Goal: Answer question/provide support: Share knowledge or assist other users

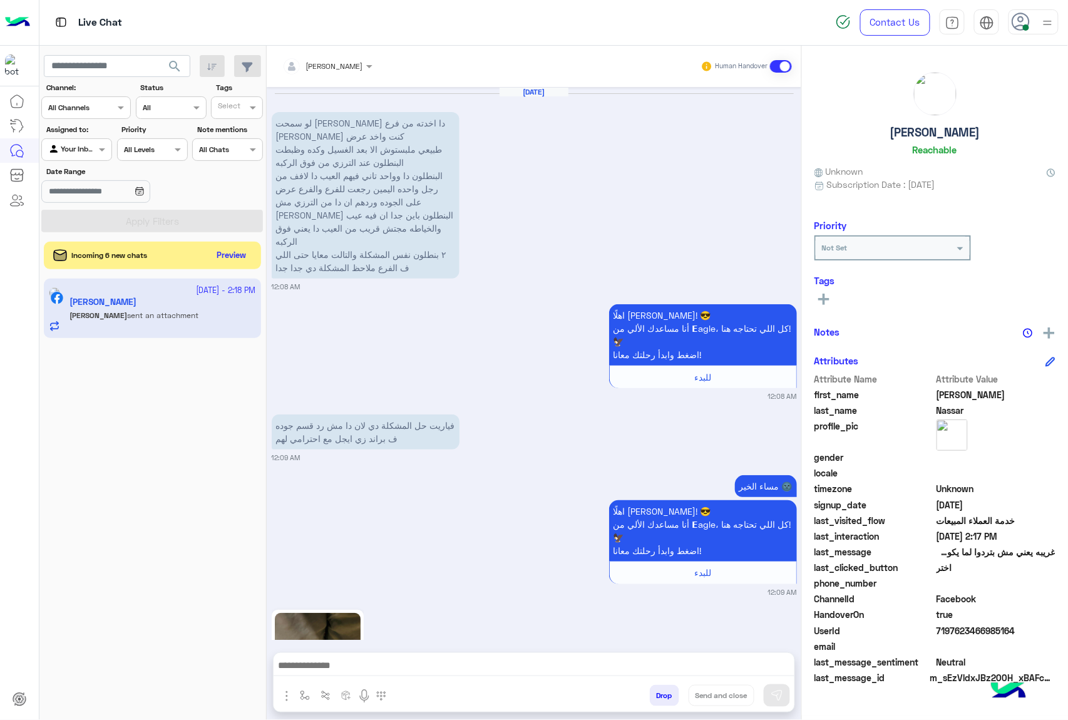
scroll to position [2473, 0]
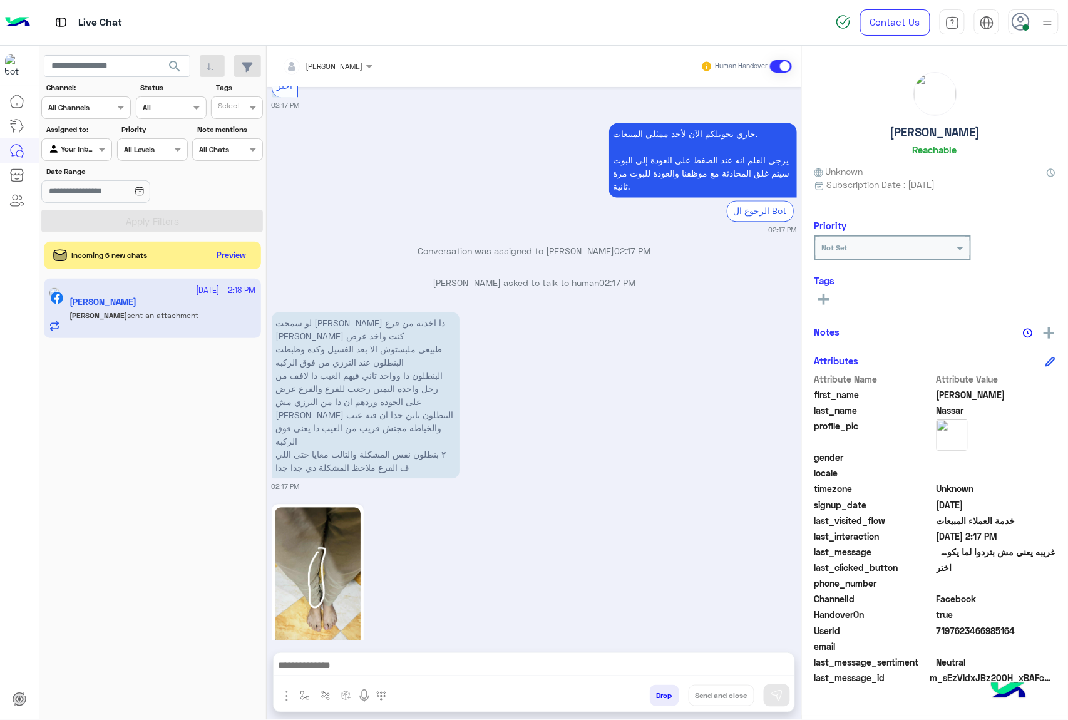
click at [350, 68] on div at bounding box center [327, 64] width 103 height 12
click at [365, 159] on div "Menaam" at bounding box center [339, 158] width 99 height 22
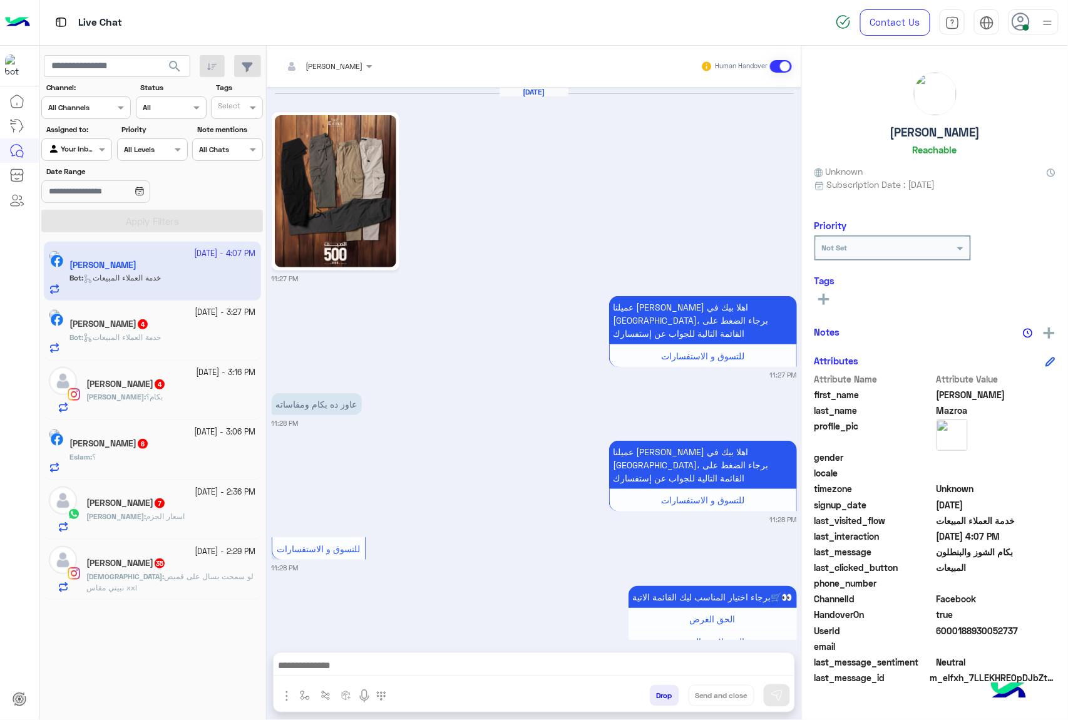
scroll to position [2122, 0]
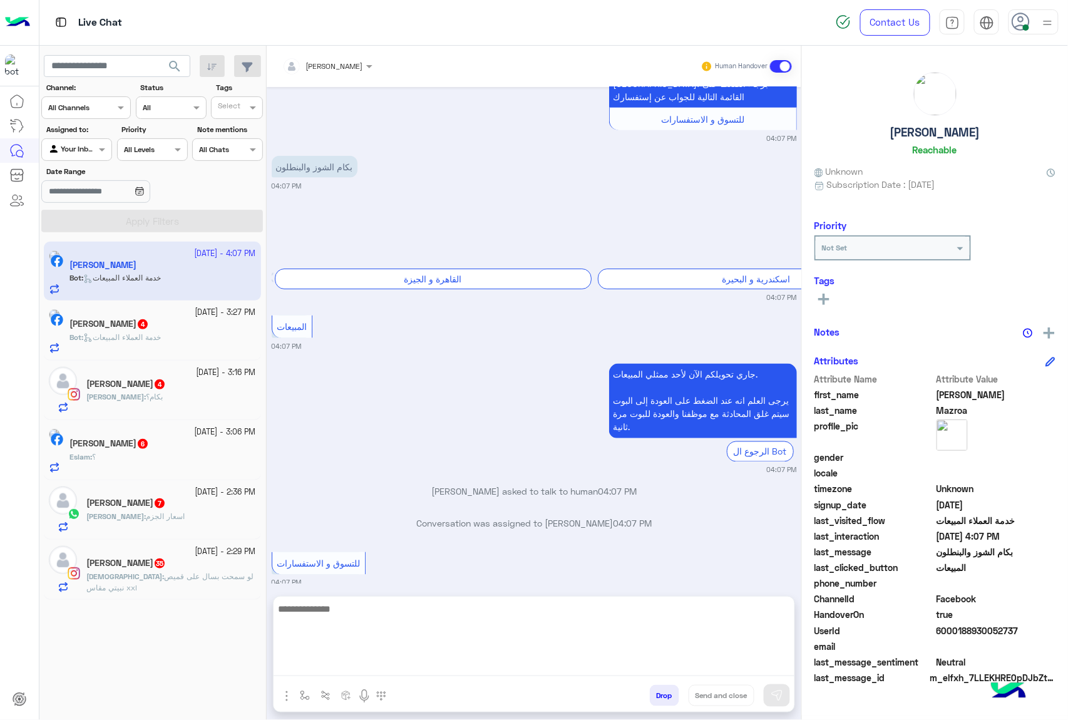
click at [438, 671] on textarea at bounding box center [533, 638] width 521 height 75
paste textarea "**********"
type textarea "**********"
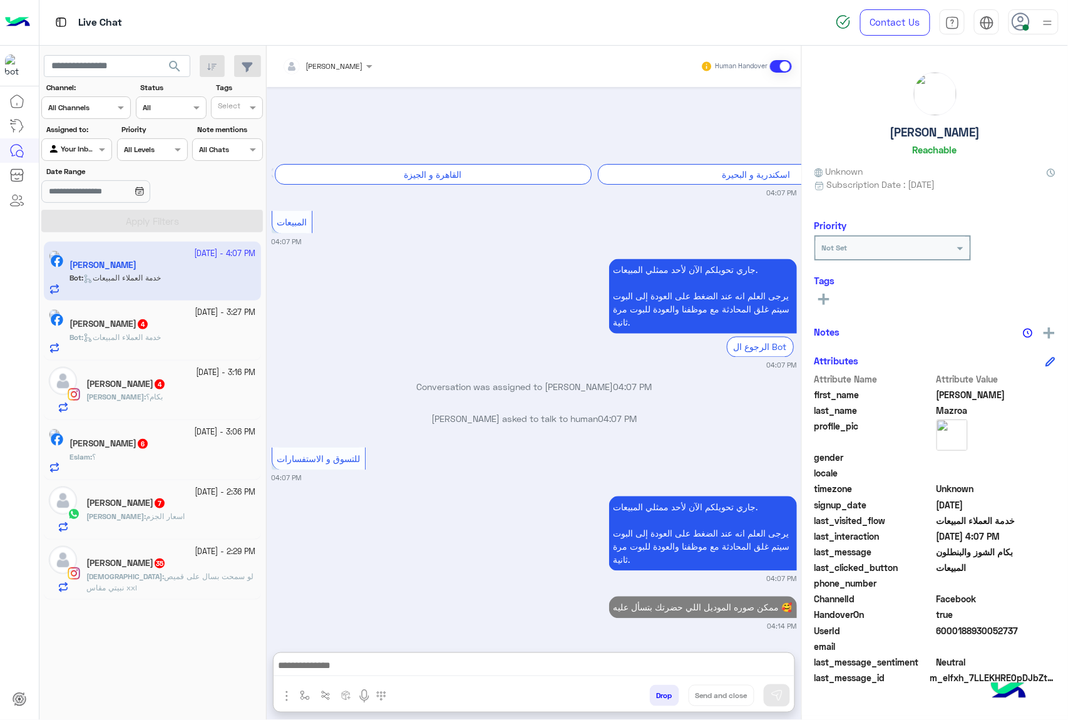
click at [180, 345] on div "Bot : خدمة العملاء المبيعات" at bounding box center [162, 343] width 186 height 22
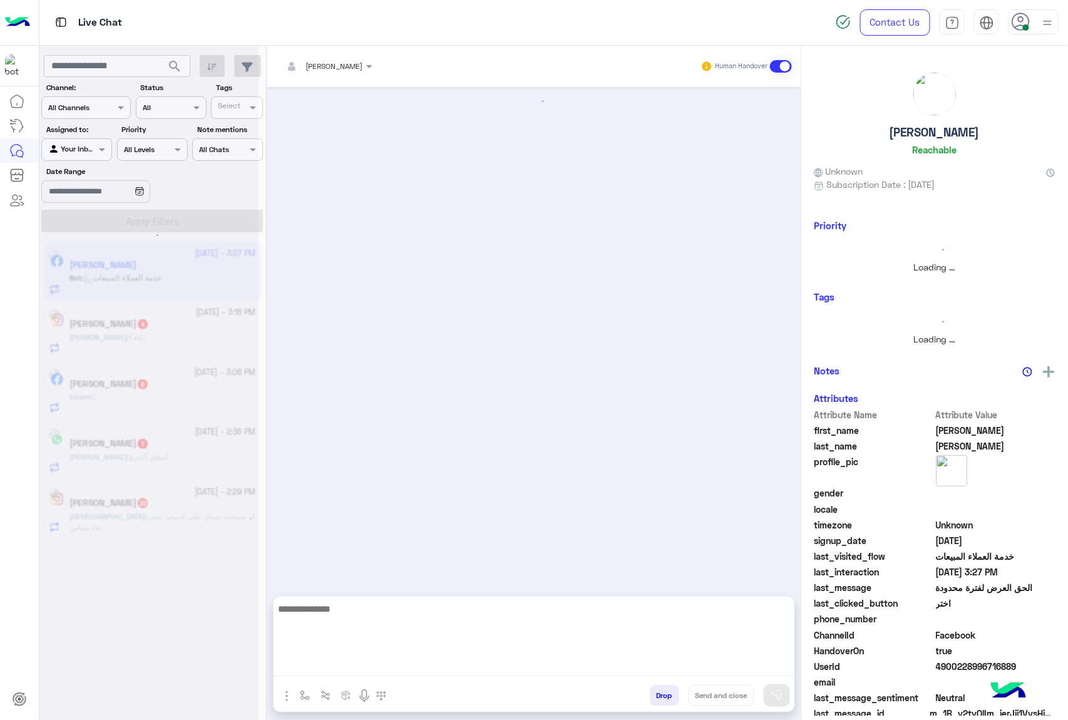
click at [444, 666] on textarea at bounding box center [533, 638] width 521 height 75
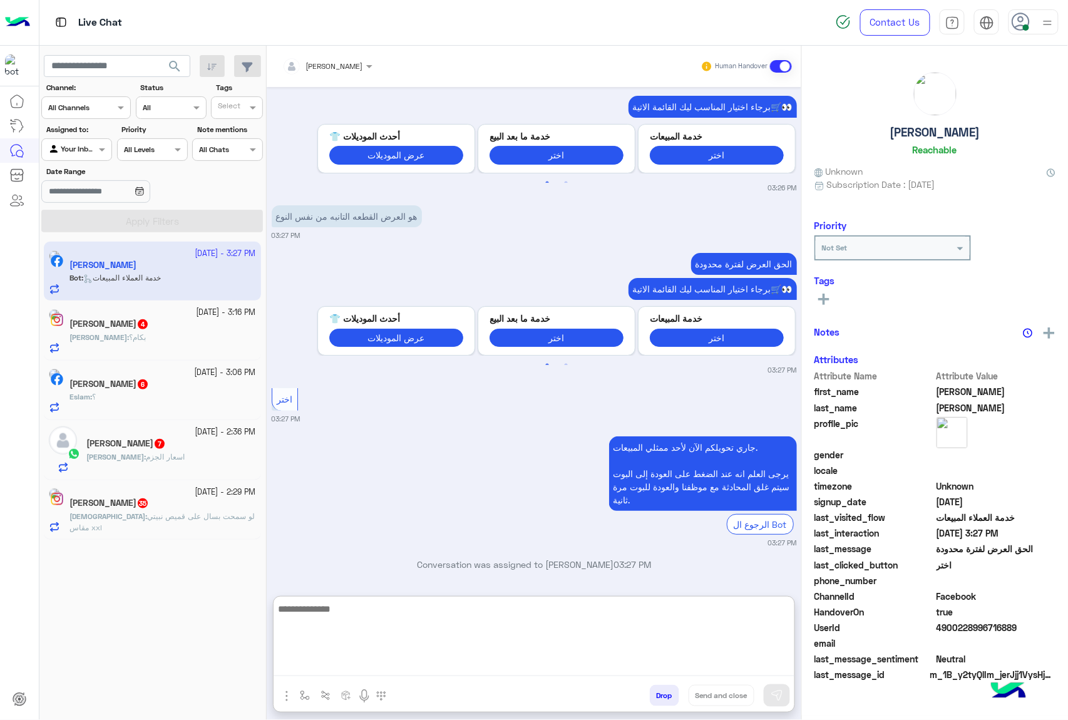
paste textarea "**********"
type textarea "**********"
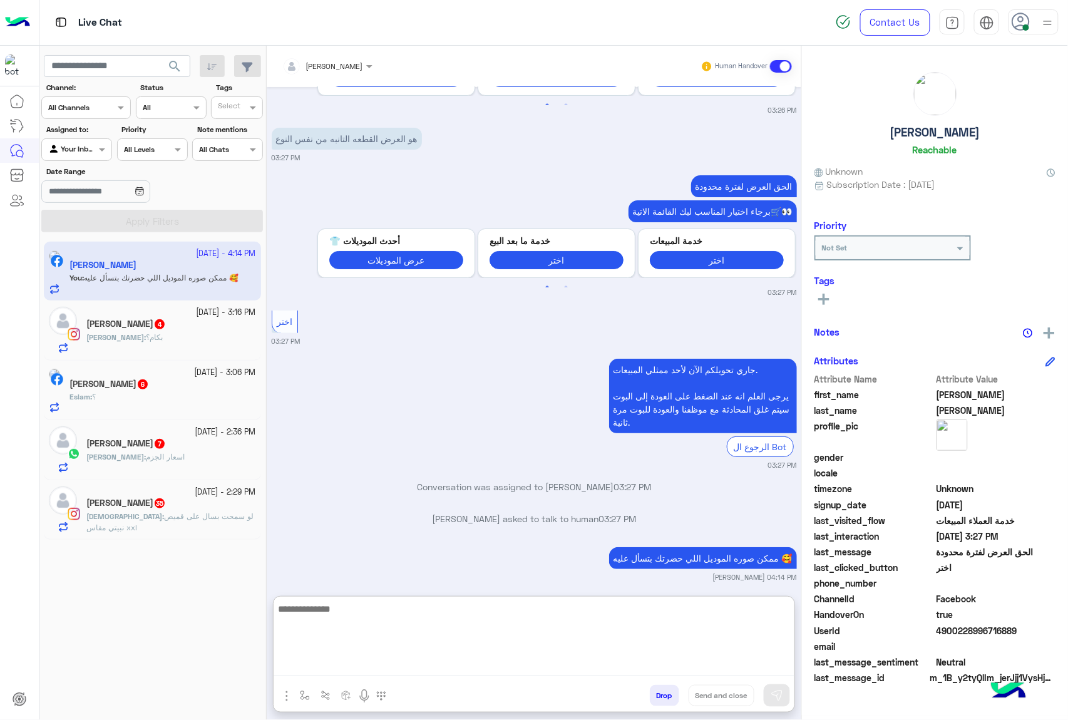
scroll to position [1636, 0]
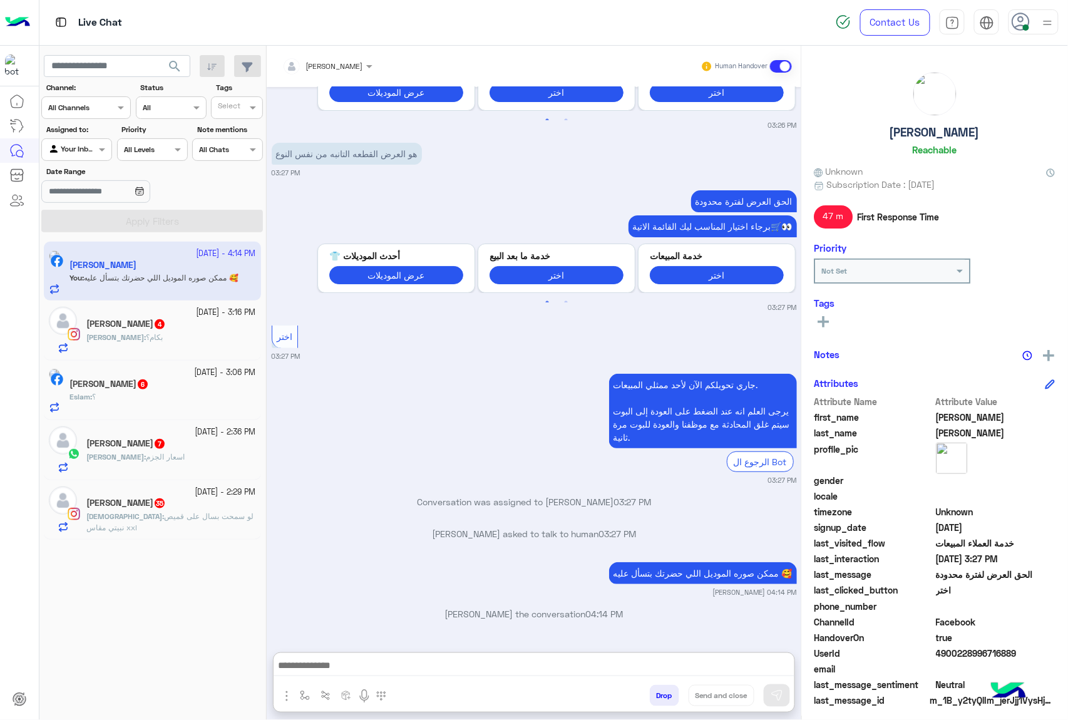
click at [163, 335] on div "[PERSON_NAME] : بكام؟" at bounding box center [171, 343] width 170 height 22
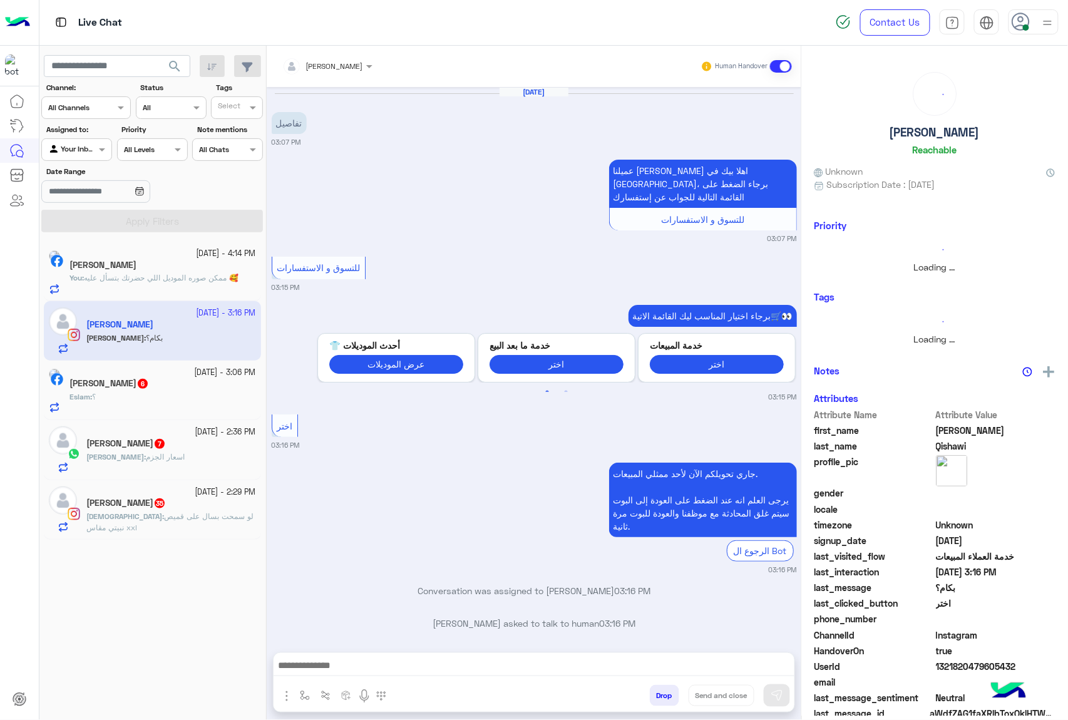
scroll to position [45, 0]
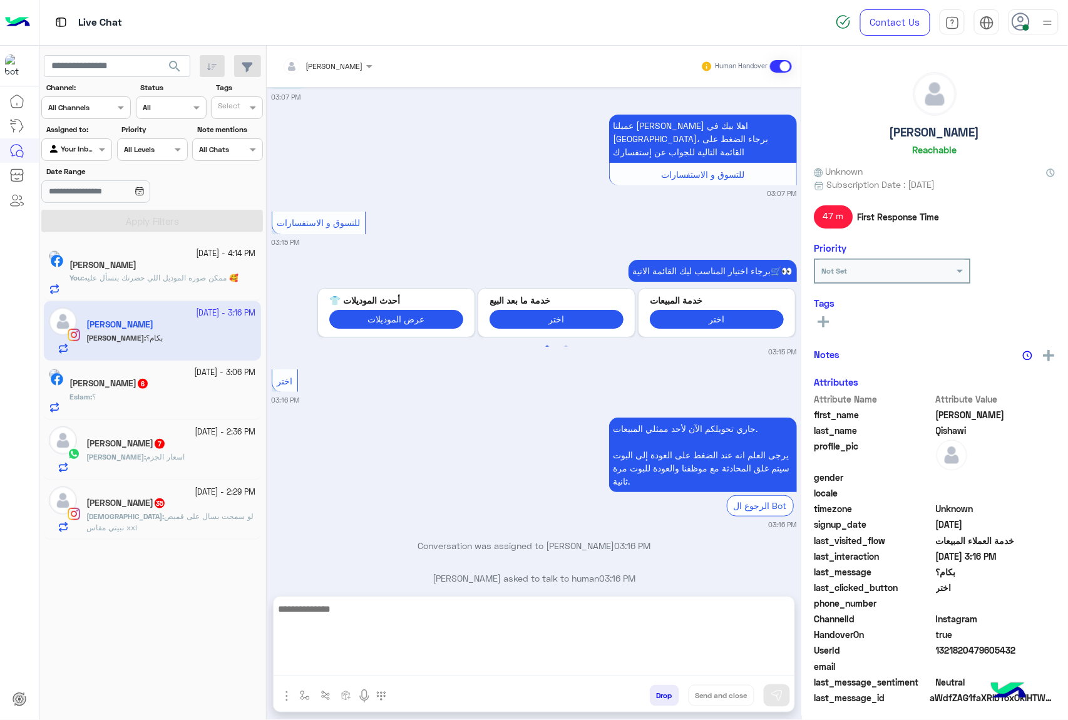
click at [407, 661] on textarea at bounding box center [533, 638] width 521 height 75
paste textarea "**********"
type textarea "**********"
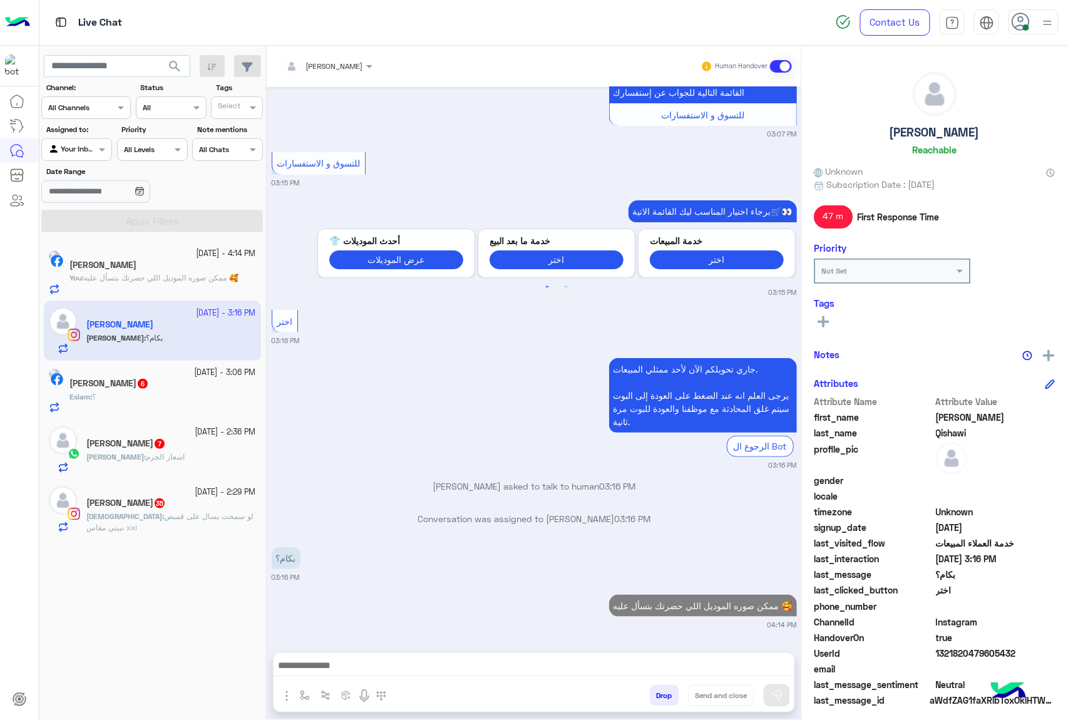
click at [189, 411] on div "Eslam : ؟" at bounding box center [162, 402] width 186 height 22
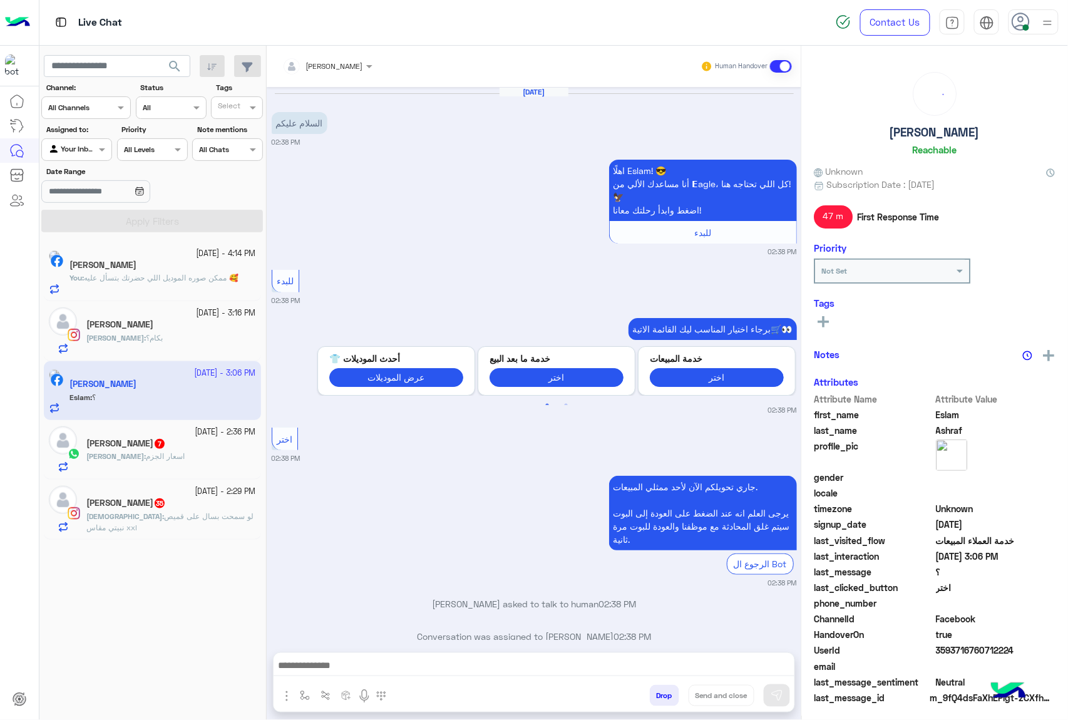
scroll to position [304, 0]
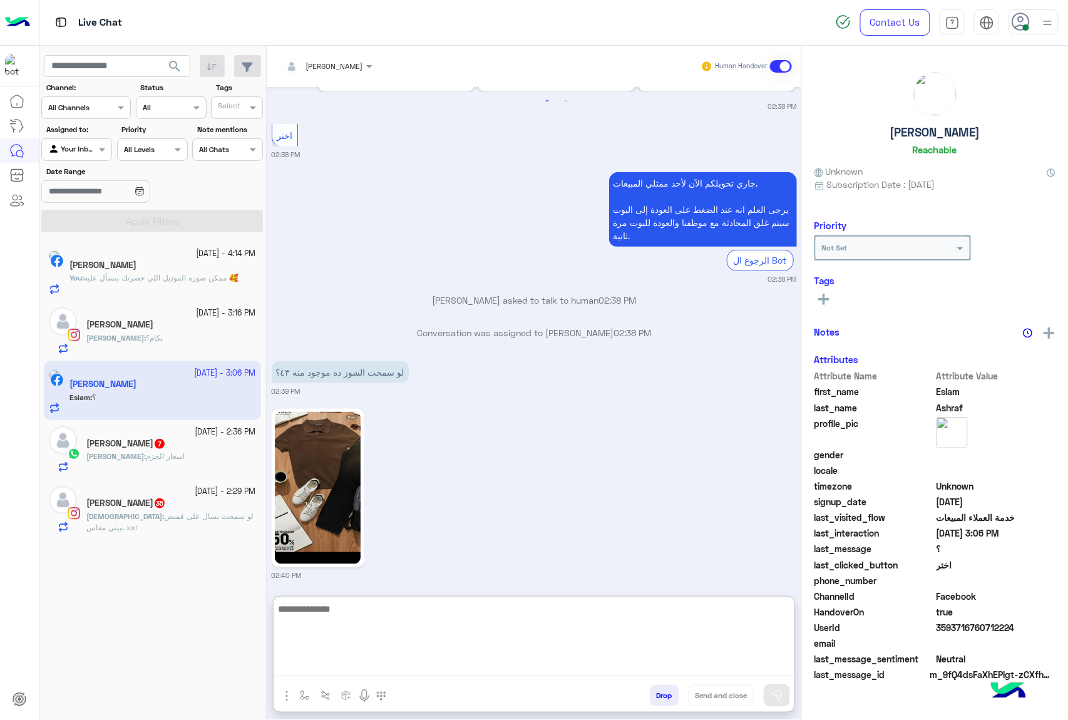
click at [406, 666] on textarea at bounding box center [533, 638] width 521 height 75
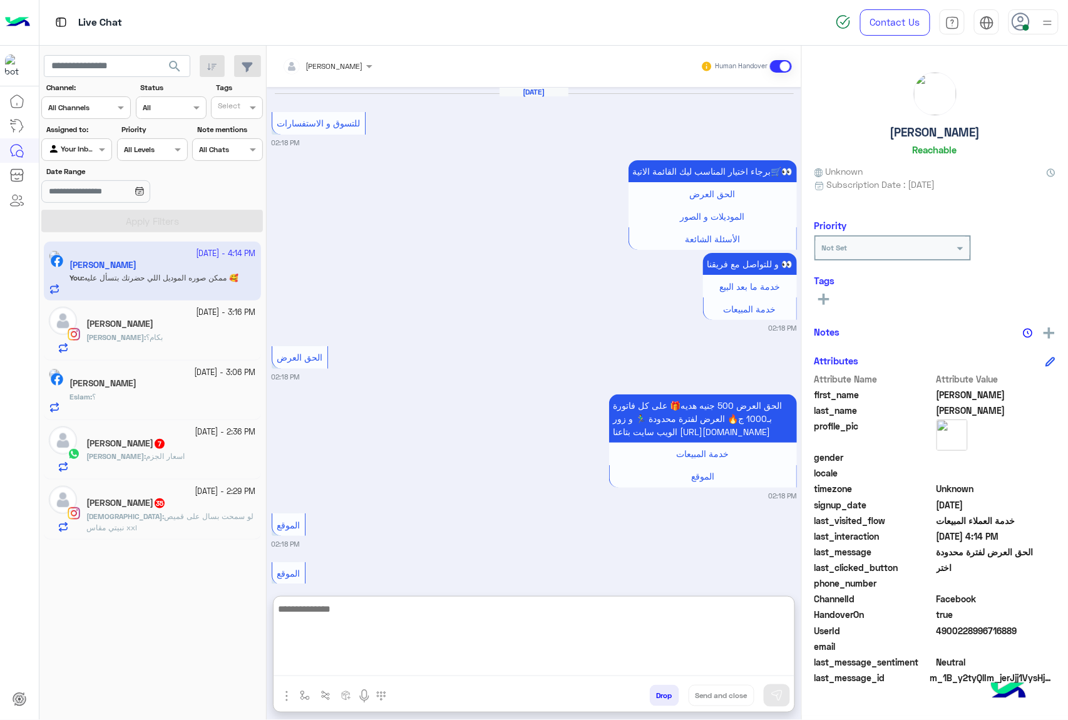
scroll to position [1505, 0]
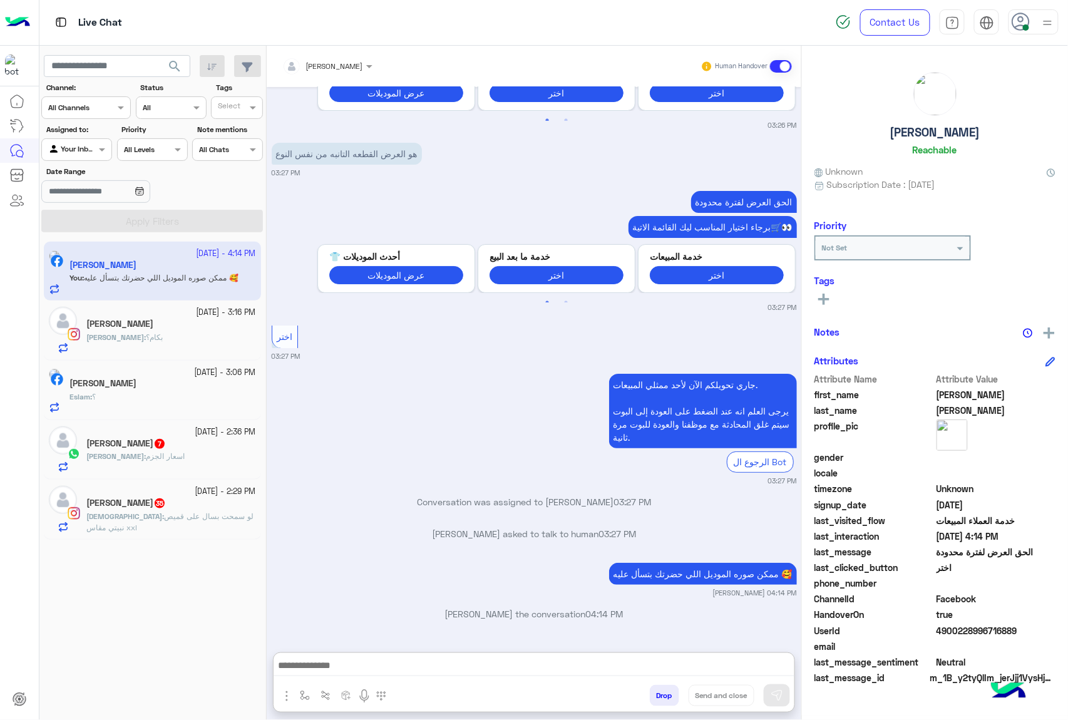
click at [170, 451] on div "Mohamed 7" at bounding box center [171, 444] width 170 height 13
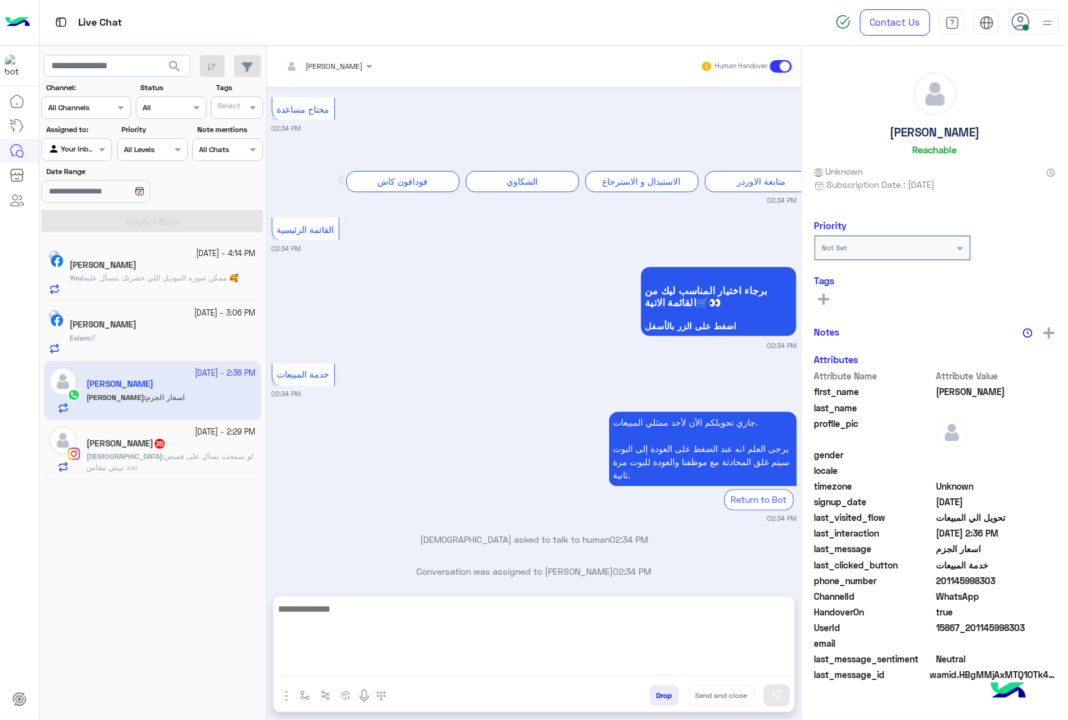
click at [398, 667] on textarea at bounding box center [533, 638] width 521 height 75
paste textarea "**********"
type textarea "**********"
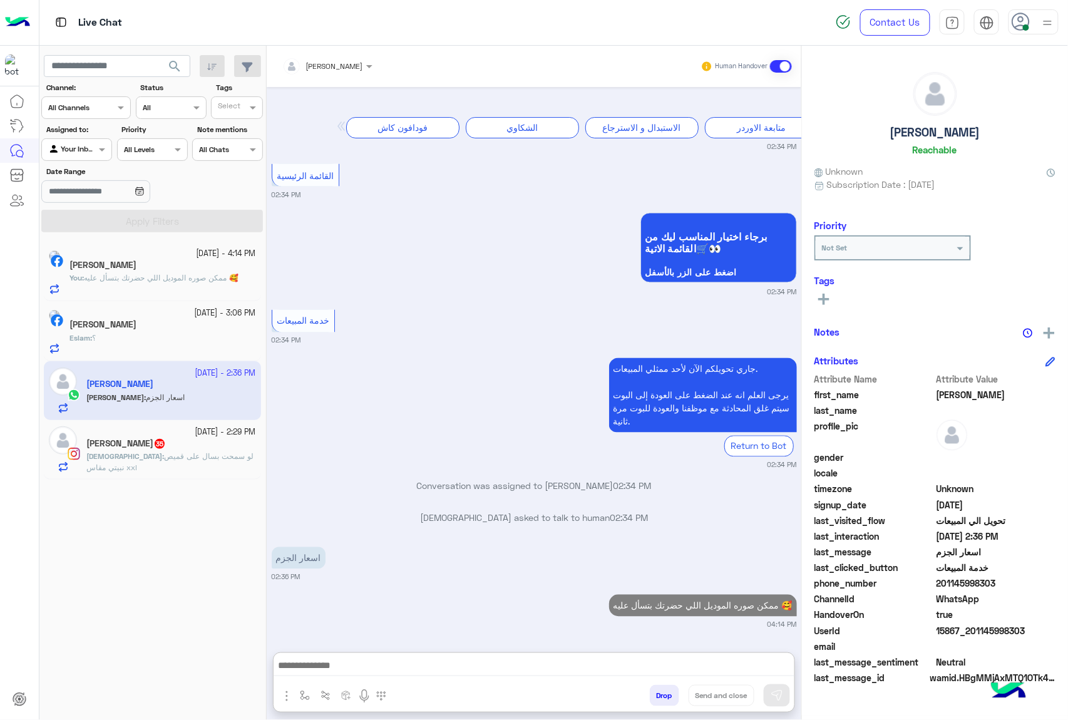
click at [195, 464] on div "Ehab : لو سمحت بسال على قميص نبيتي مقاس xxl" at bounding box center [171, 462] width 170 height 22
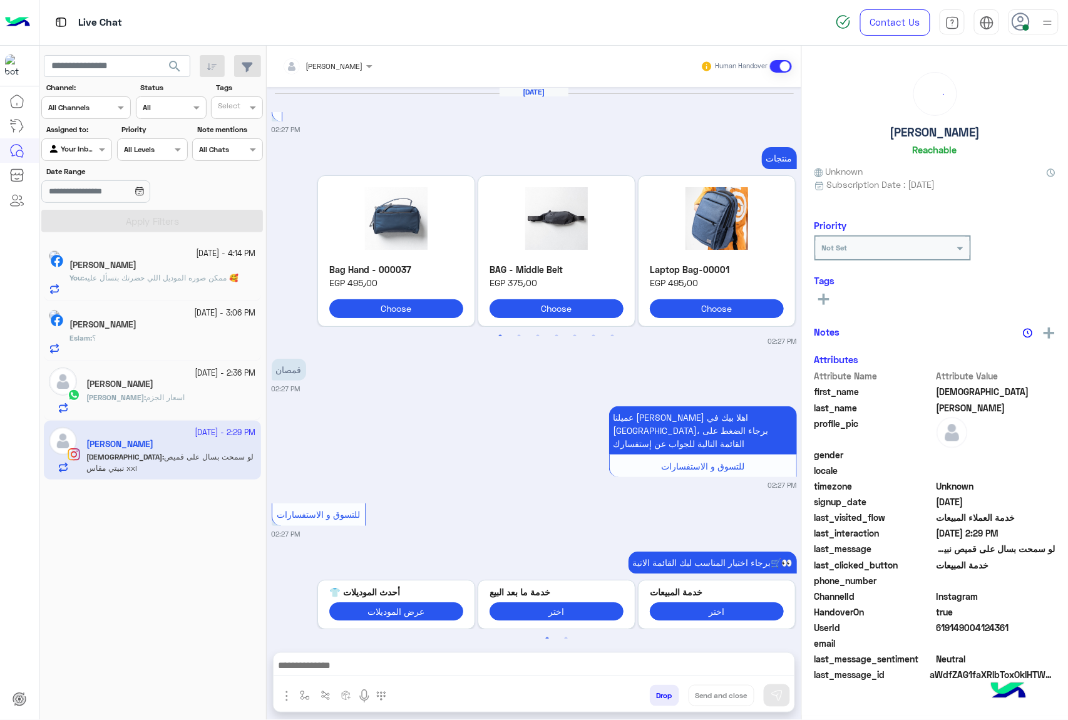
scroll to position [1705, 0]
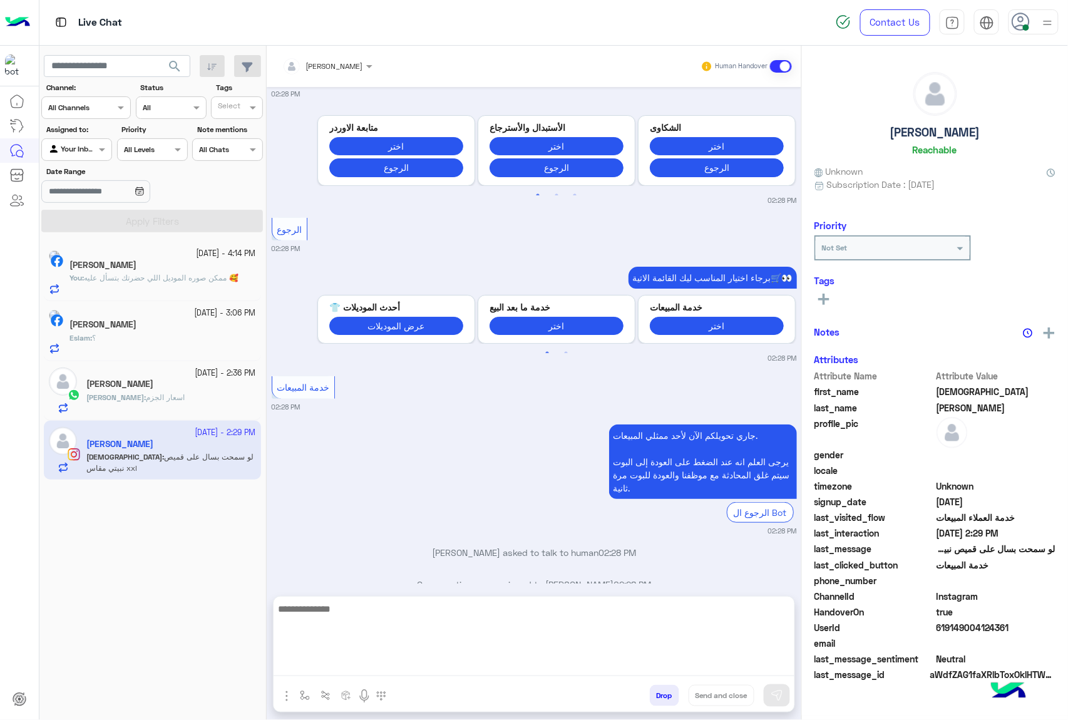
click at [422, 668] on textarea at bounding box center [533, 638] width 521 height 75
paste textarea "**********"
type textarea "**********"
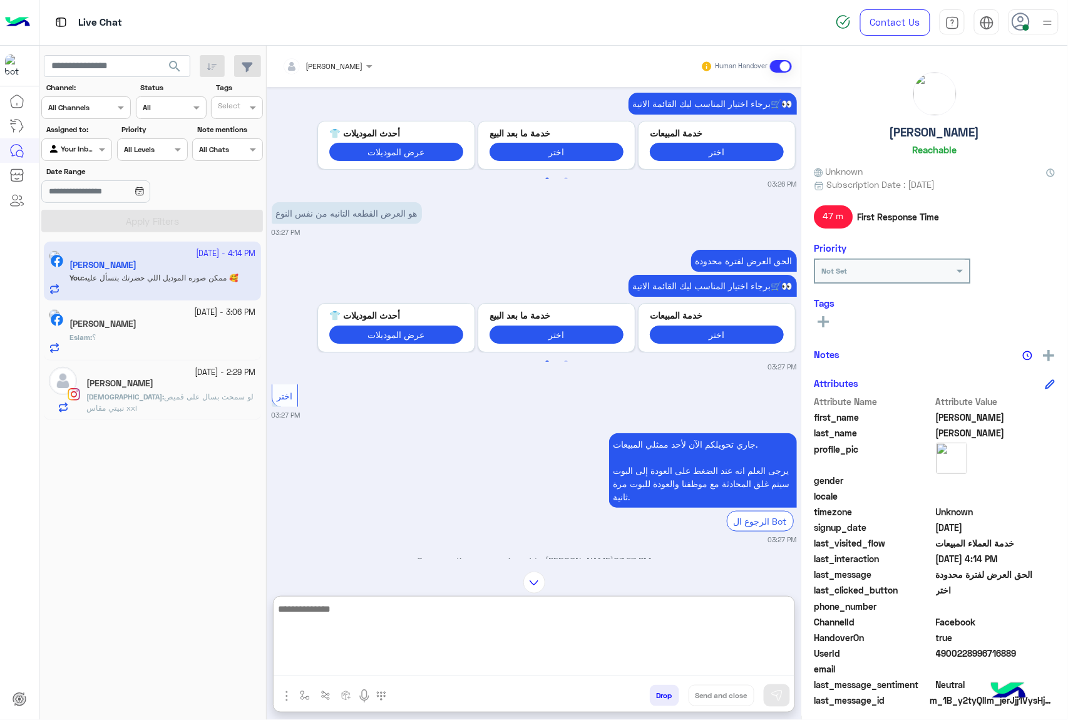
scroll to position [1881, 0]
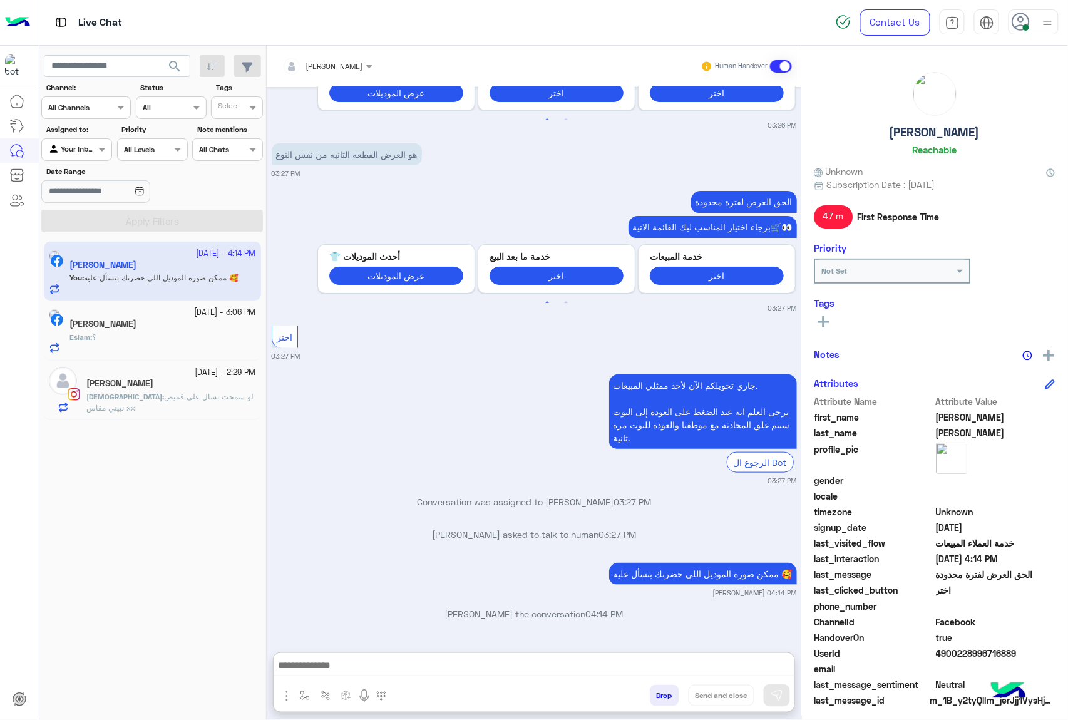
click at [656, 692] on button "Drop" at bounding box center [664, 695] width 29 height 21
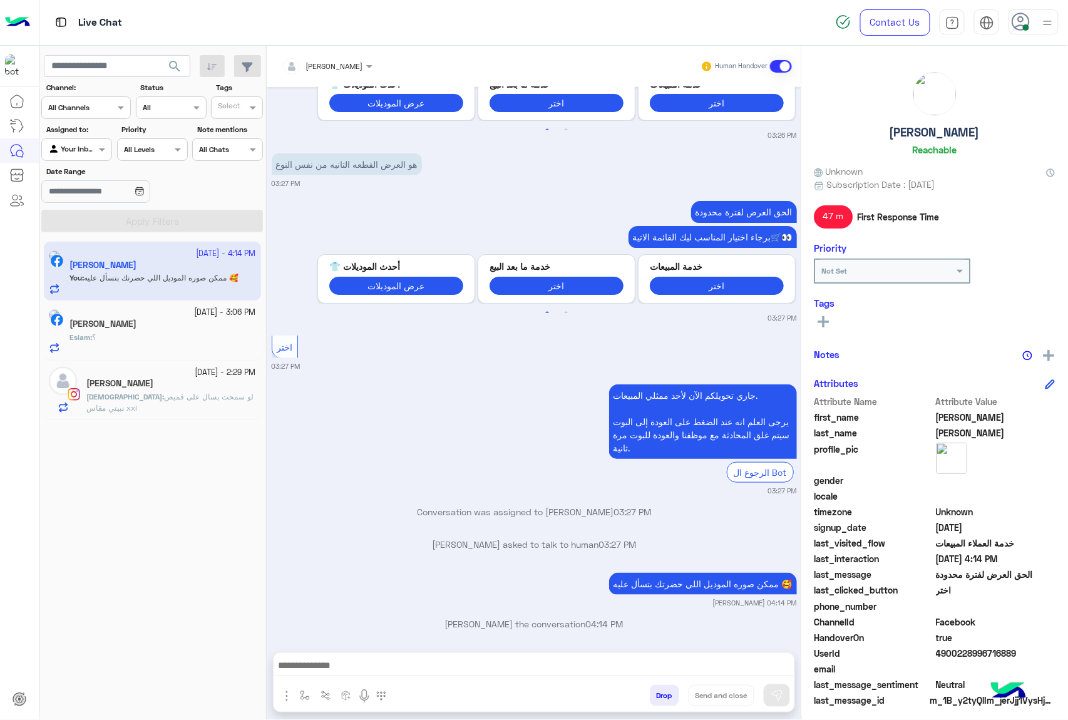
scroll to position [1856, 0]
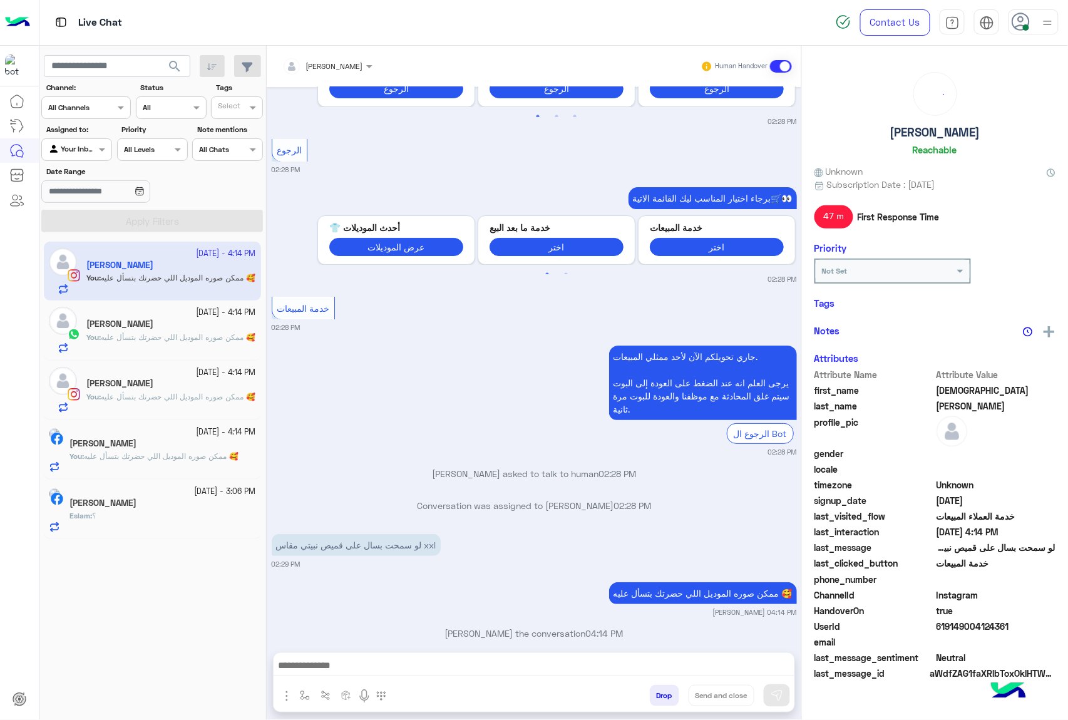
click at [656, 692] on button "Drop" at bounding box center [664, 695] width 29 height 21
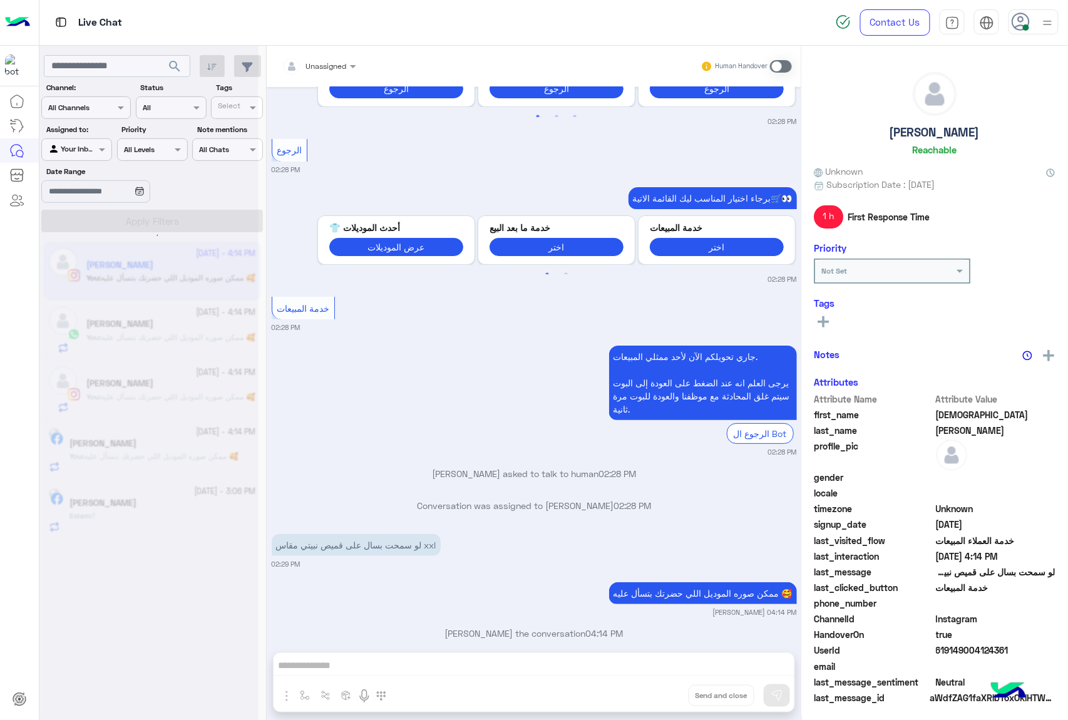
scroll to position [1570, 0]
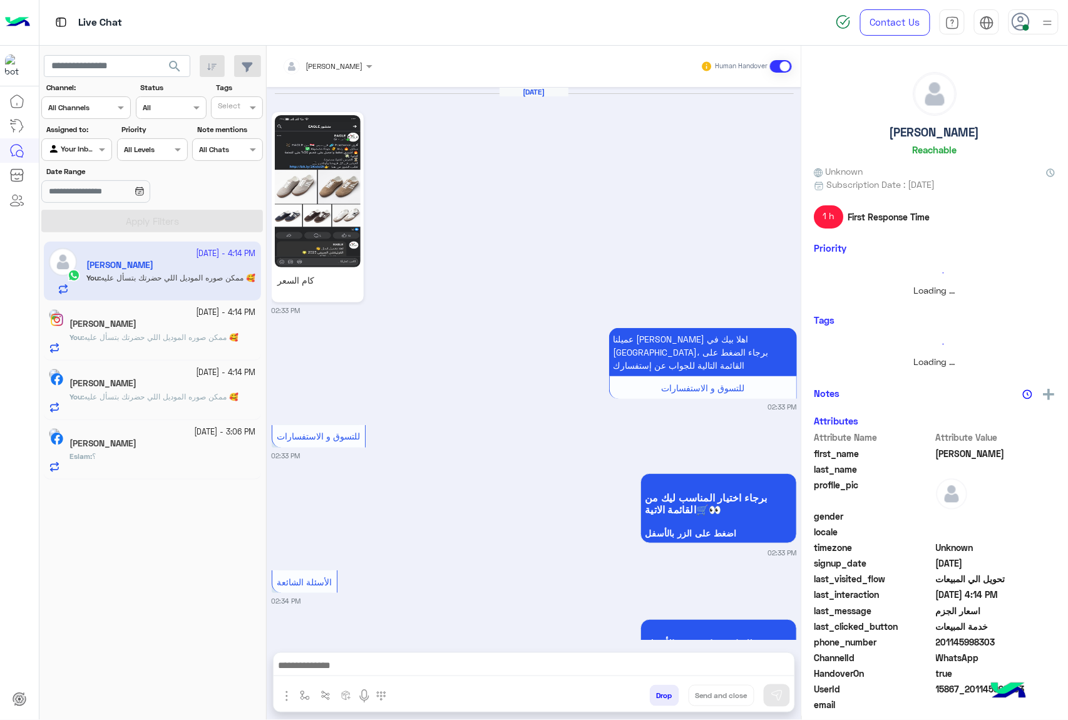
scroll to position [687, 0]
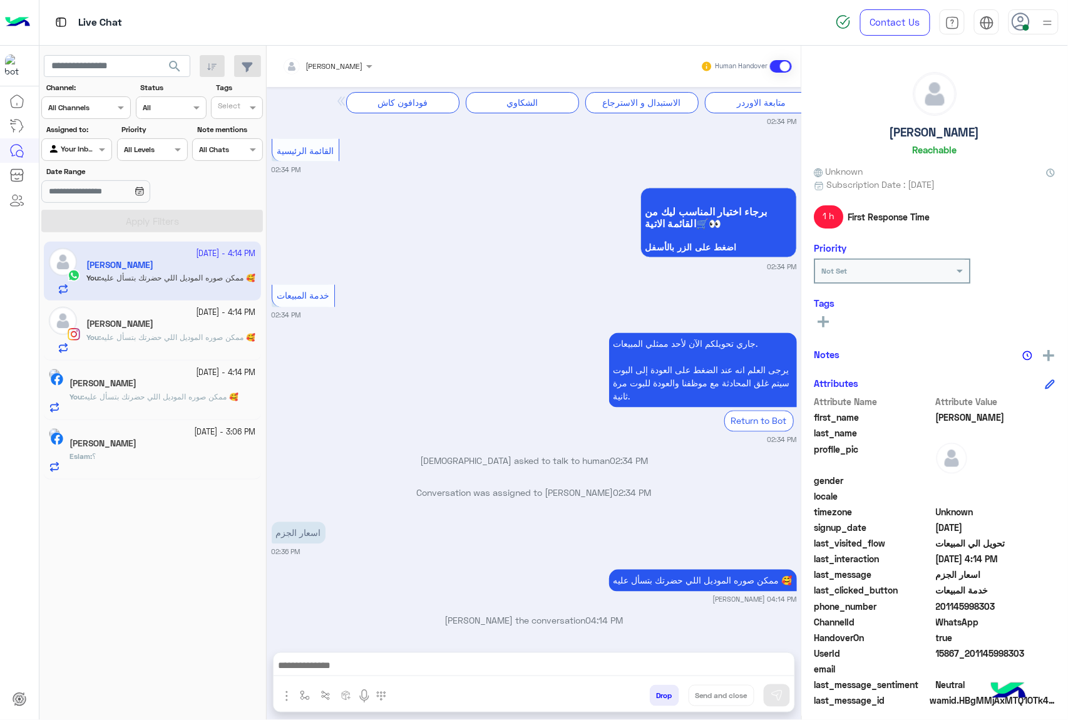
click at [656, 692] on button "Drop" at bounding box center [664, 695] width 29 height 21
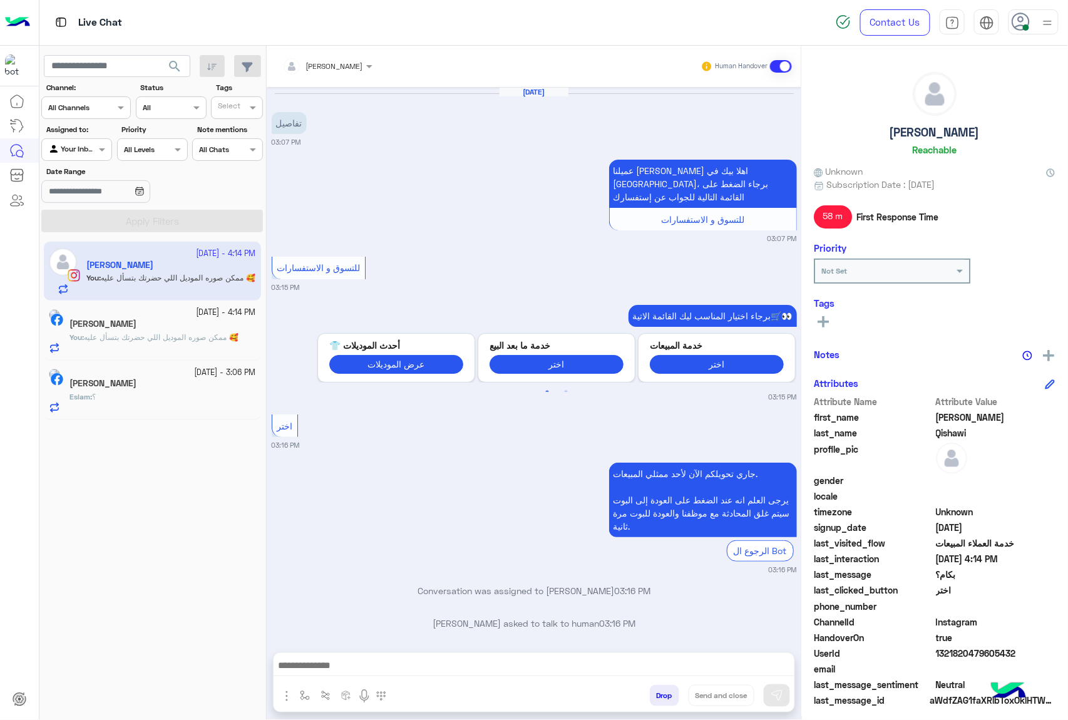
scroll to position [125, 0]
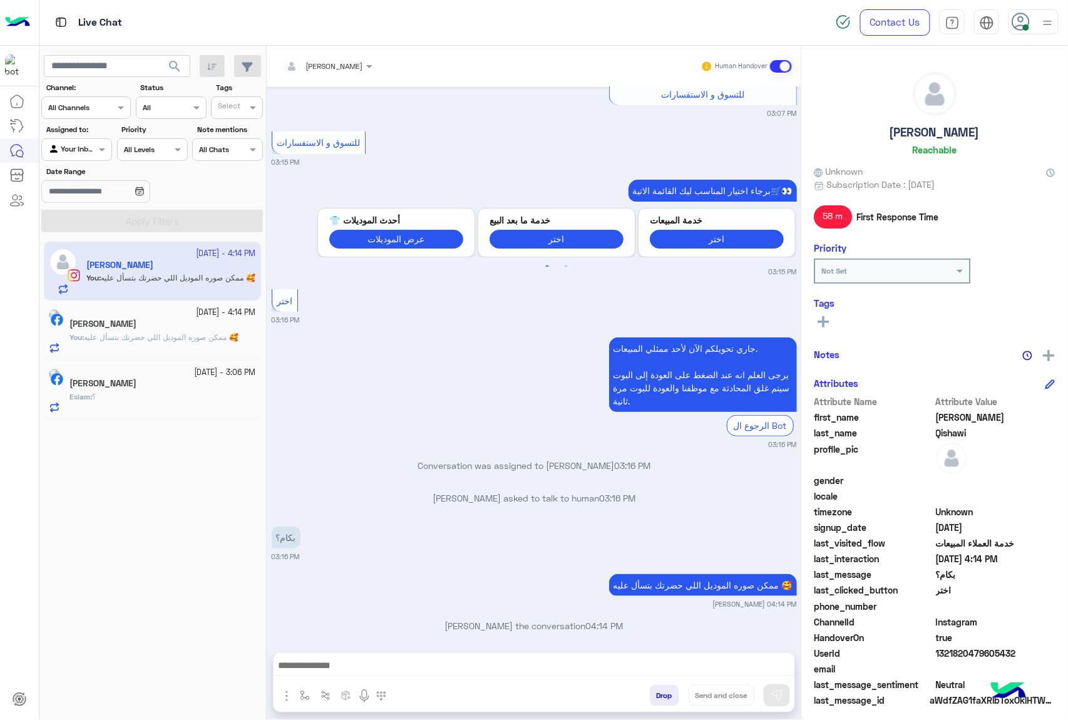
click at [656, 692] on button "Drop" at bounding box center [664, 695] width 29 height 21
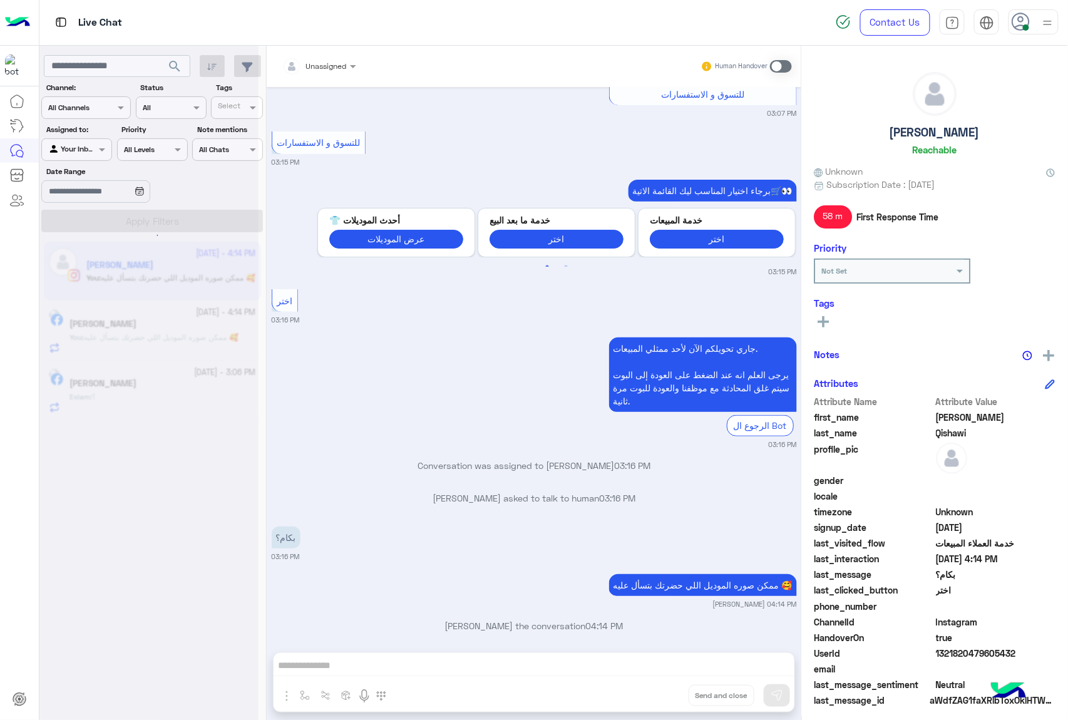
scroll to position [158, 0]
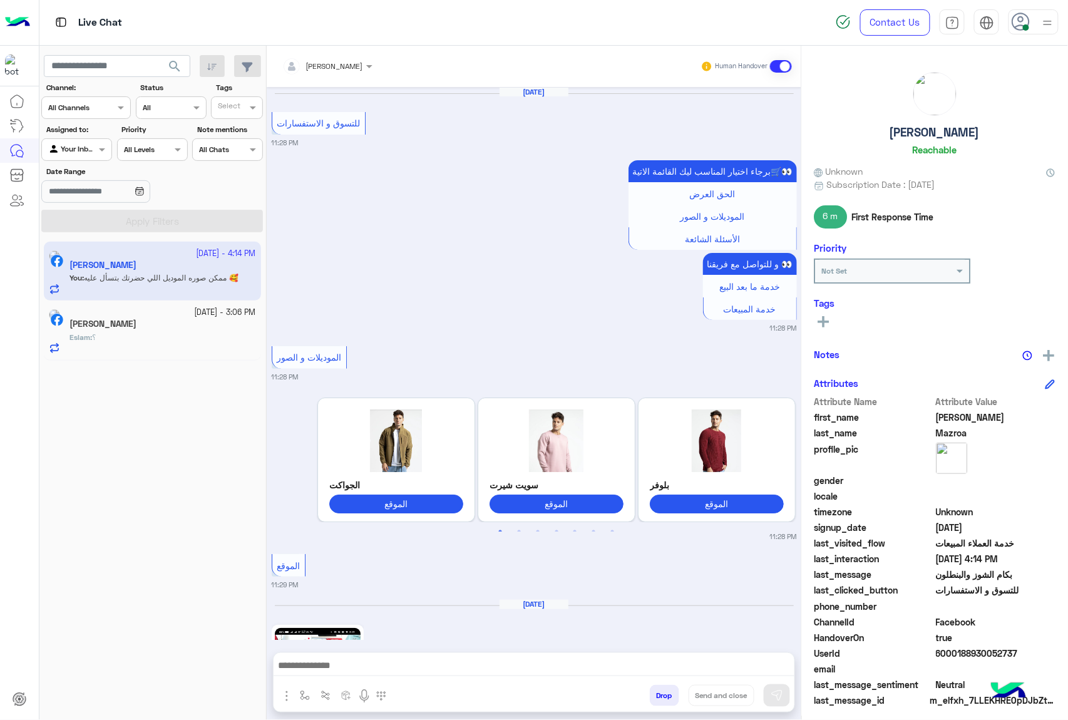
scroll to position [1802, 0]
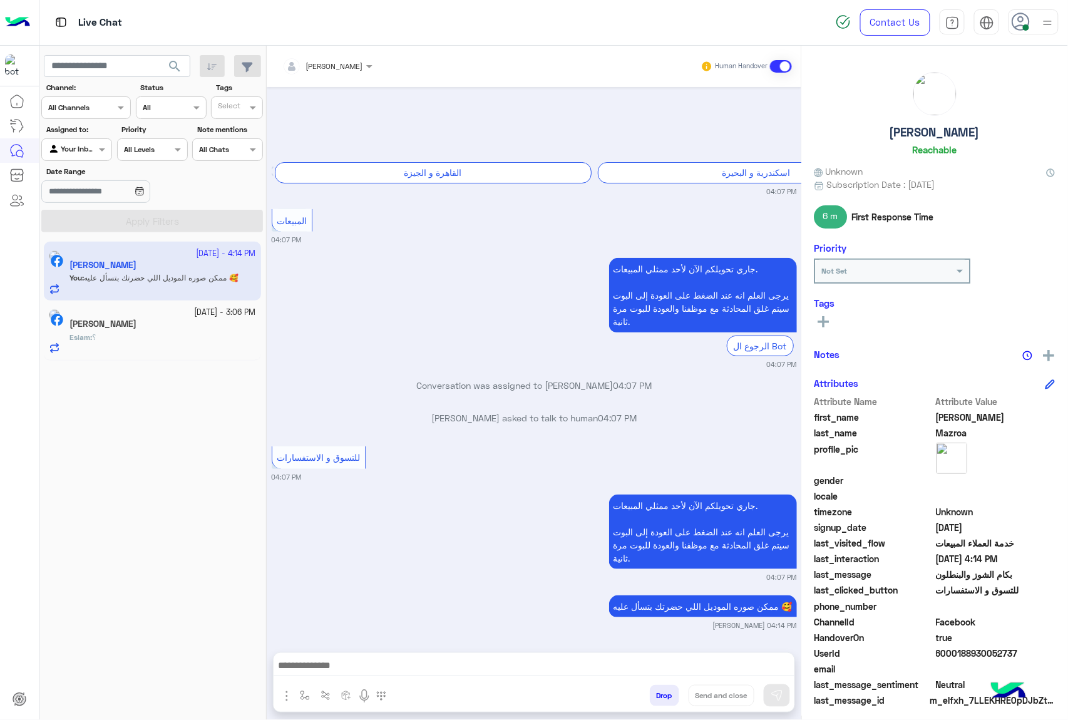
click at [656, 692] on button "Drop" at bounding box center [664, 695] width 29 height 21
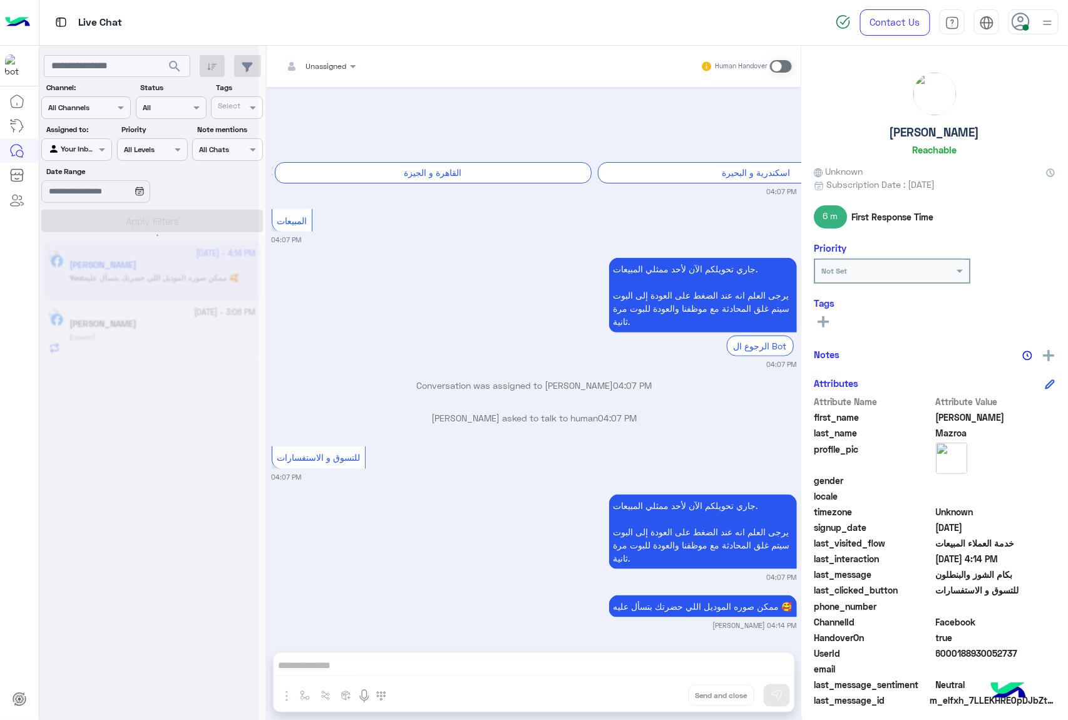
scroll to position [1835, 0]
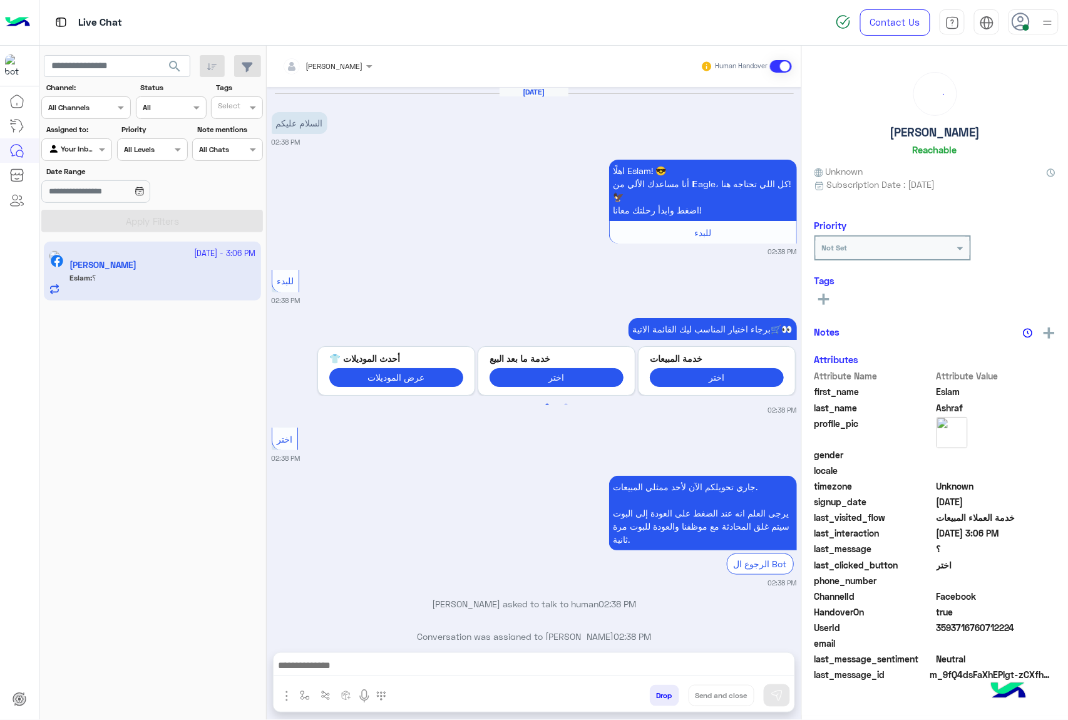
scroll to position [304, 0]
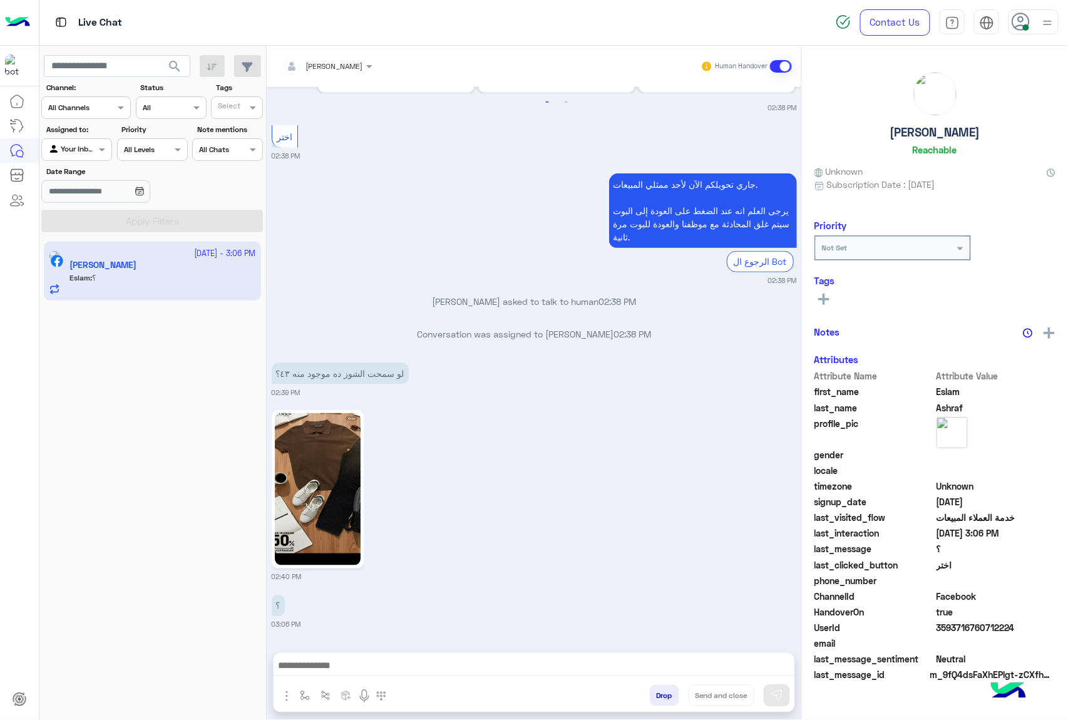
click at [656, 692] on button "Drop" at bounding box center [664, 695] width 29 height 21
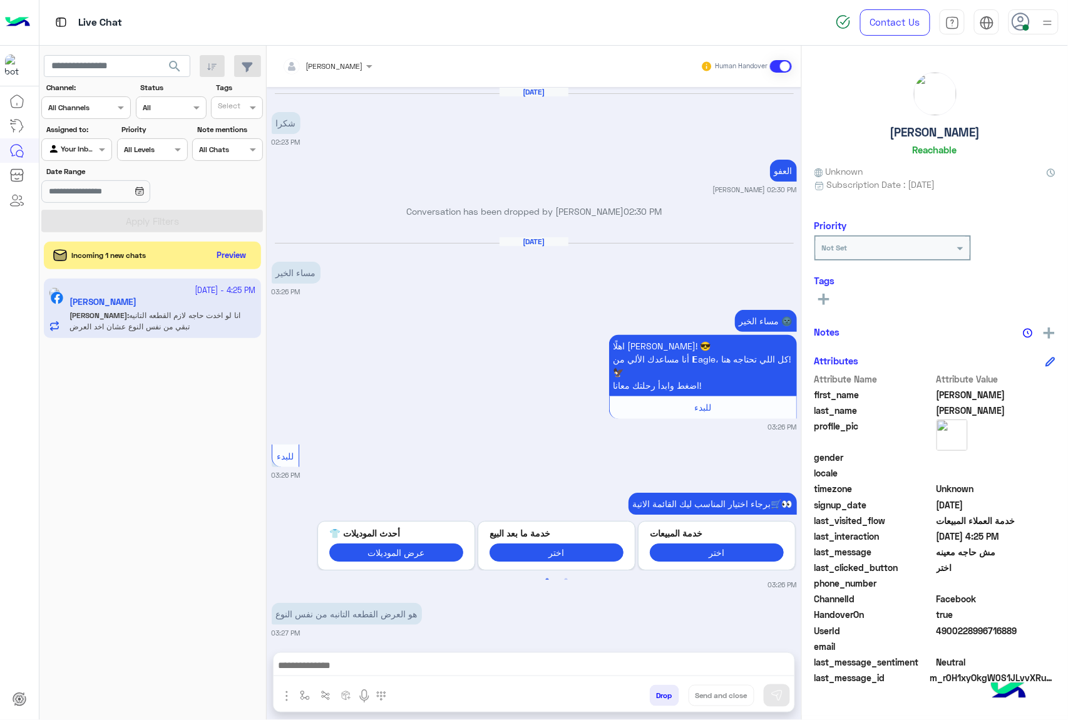
scroll to position [1583, 0]
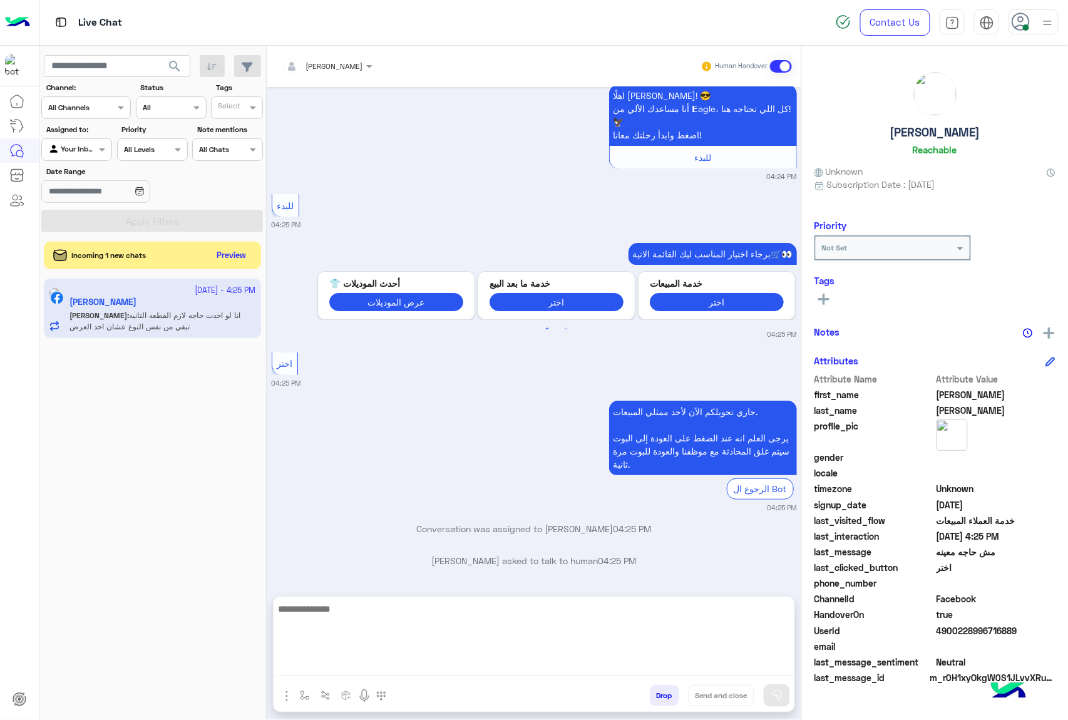
click at [449, 658] on textarea at bounding box center [533, 638] width 521 height 75
type textarea "*******"
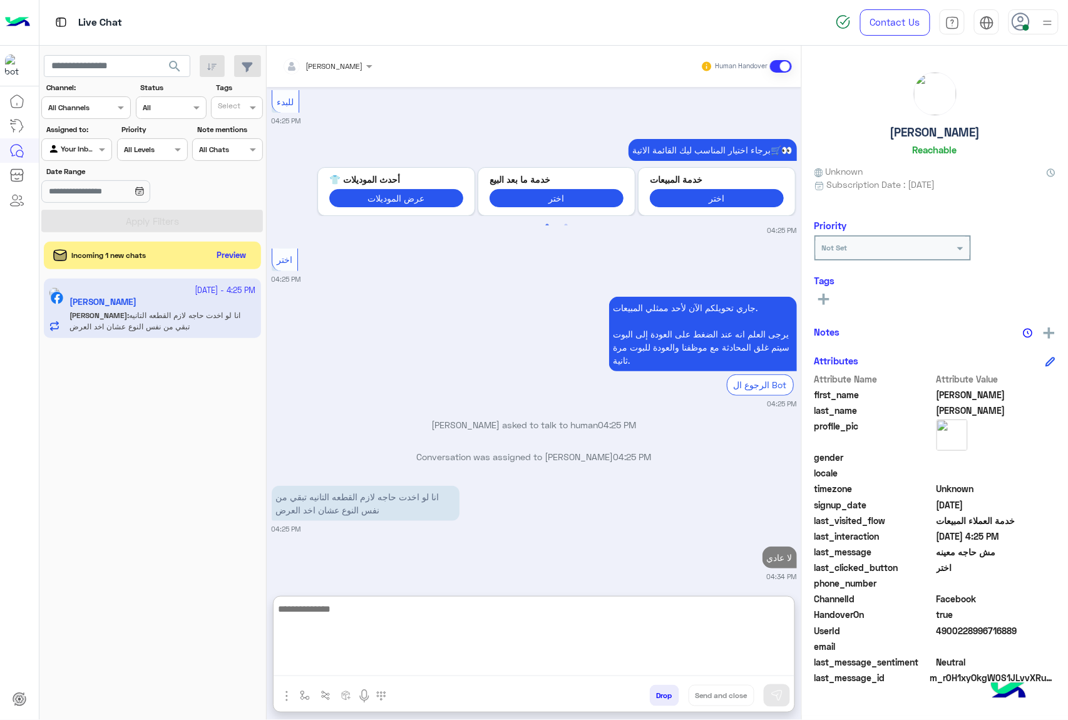
scroll to position [1688, 0]
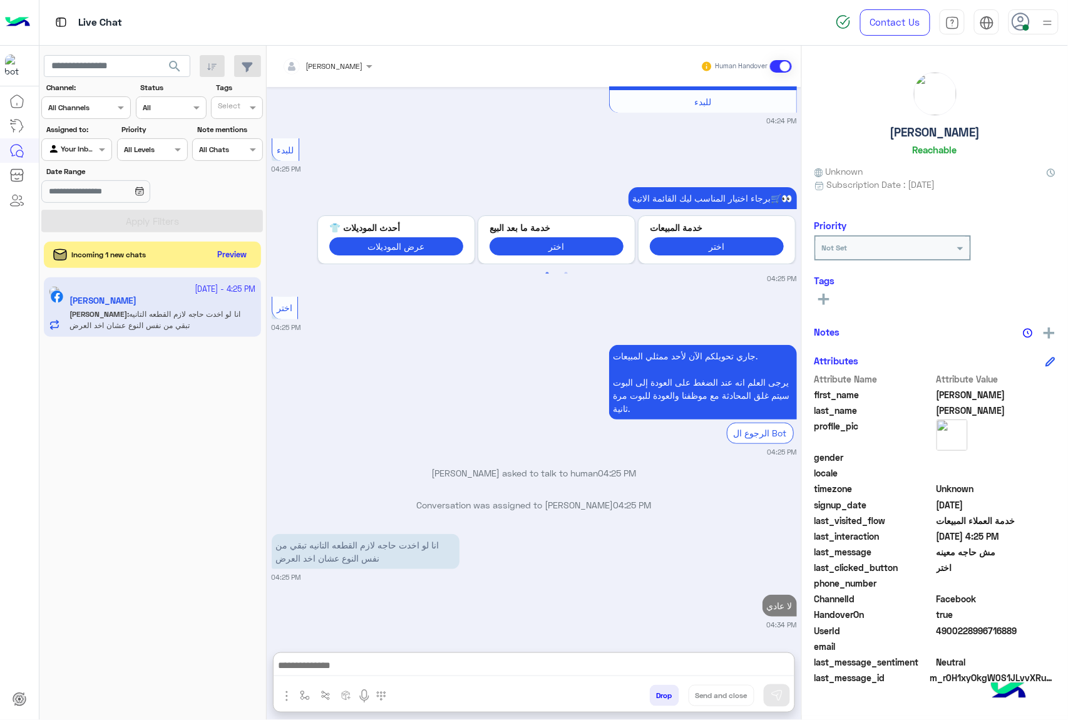
click at [227, 254] on button "Preview" at bounding box center [232, 255] width 39 height 17
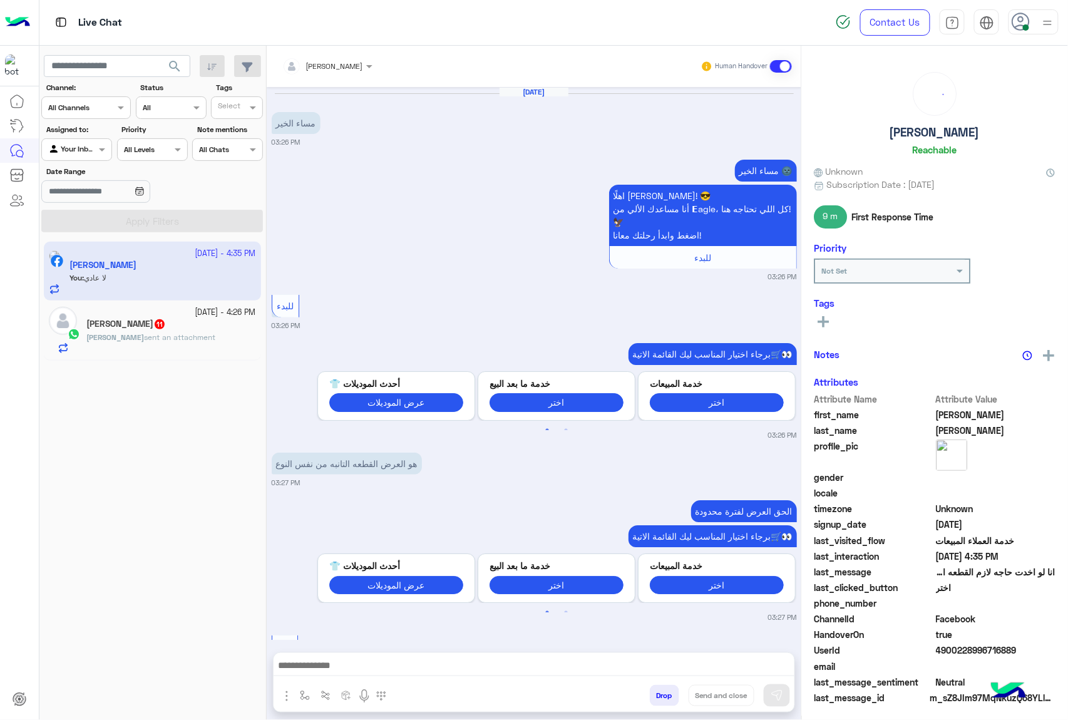
scroll to position [1513, 0]
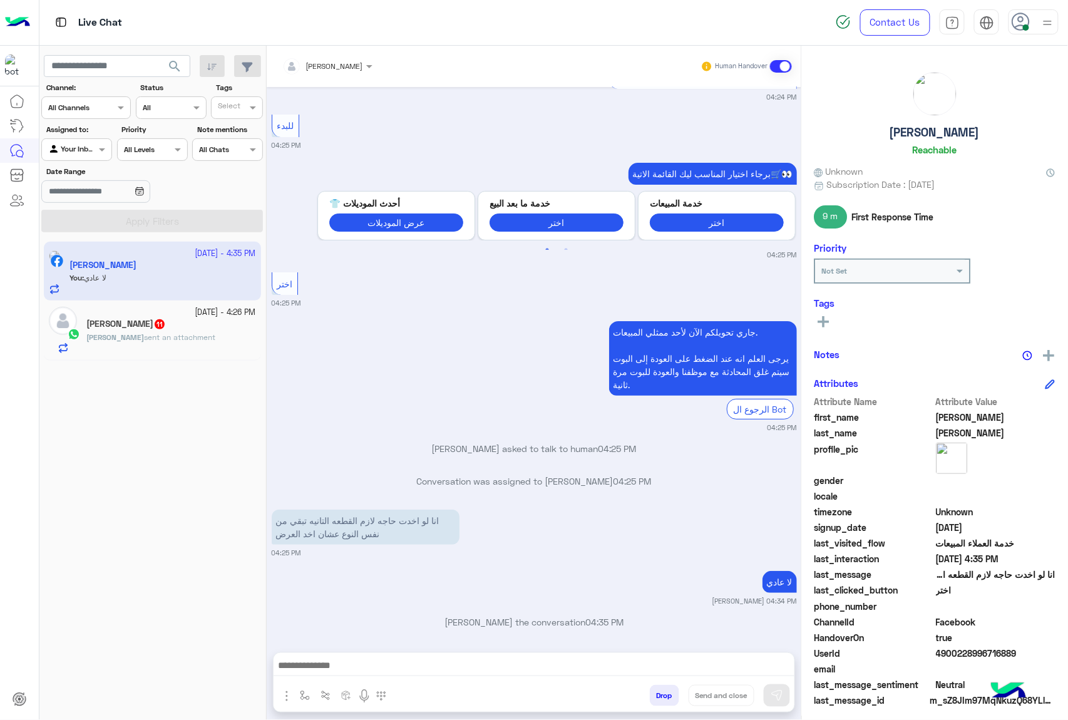
click at [125, 350] on div "[PERSON_NAME] sent an attachment" at bounding box center [171, 343] width 170 height 22
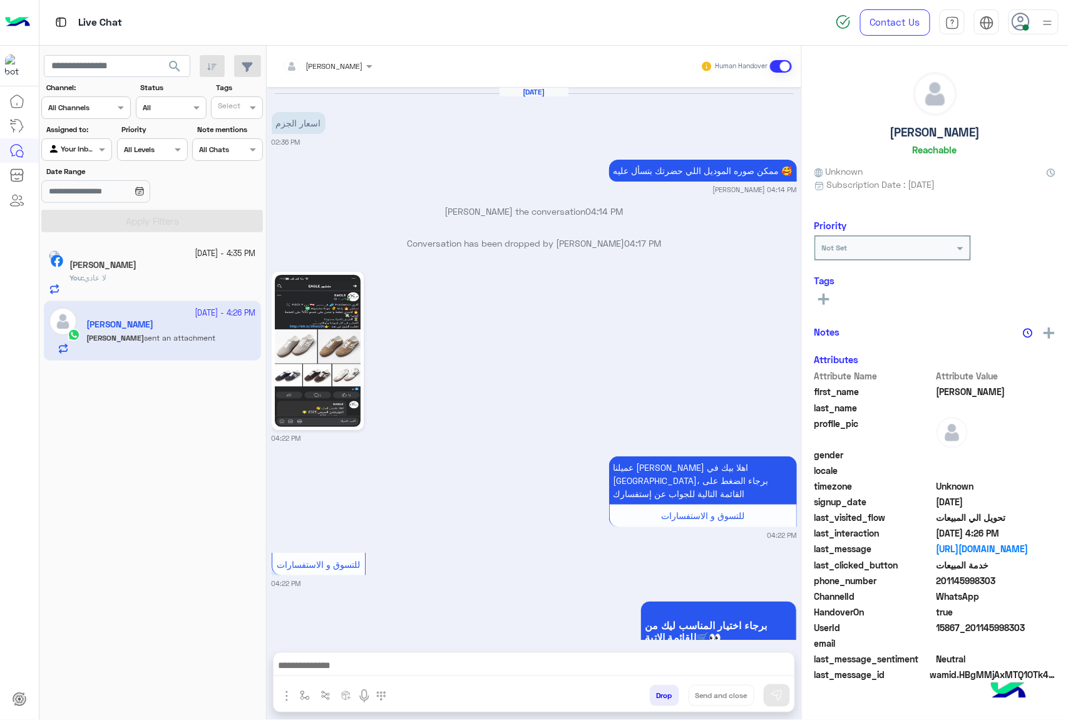
scroll to position [1801, 0]
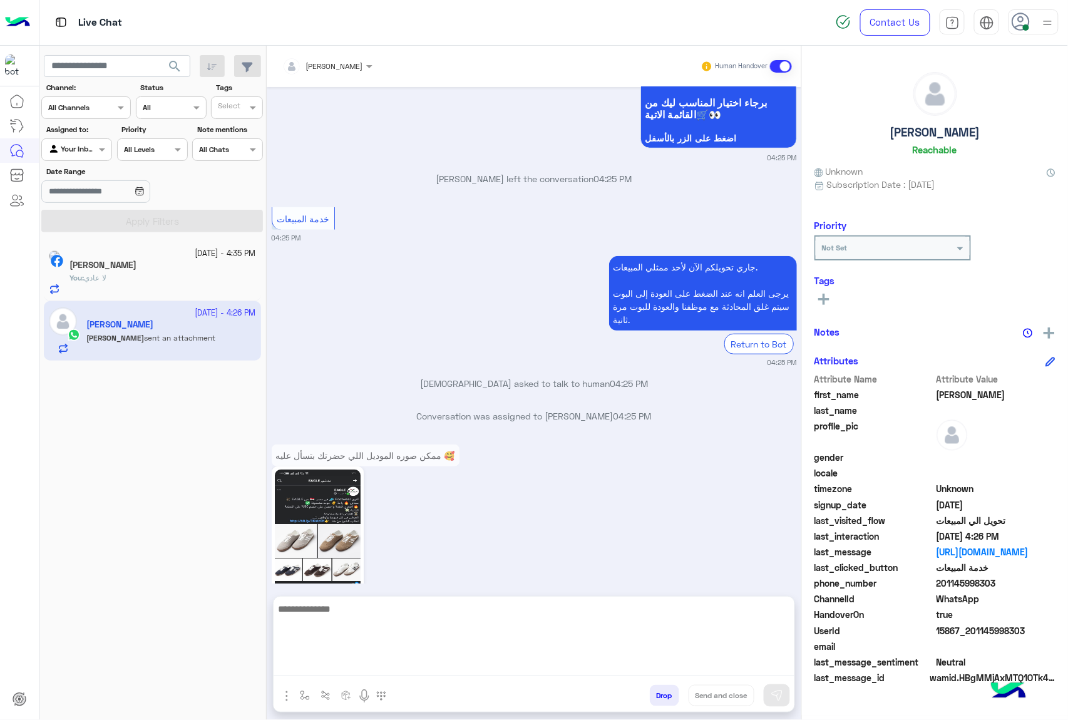
click at [456, 660] on textarea at bounding box center [533, 638] width 521 height 75
type textarea "***"
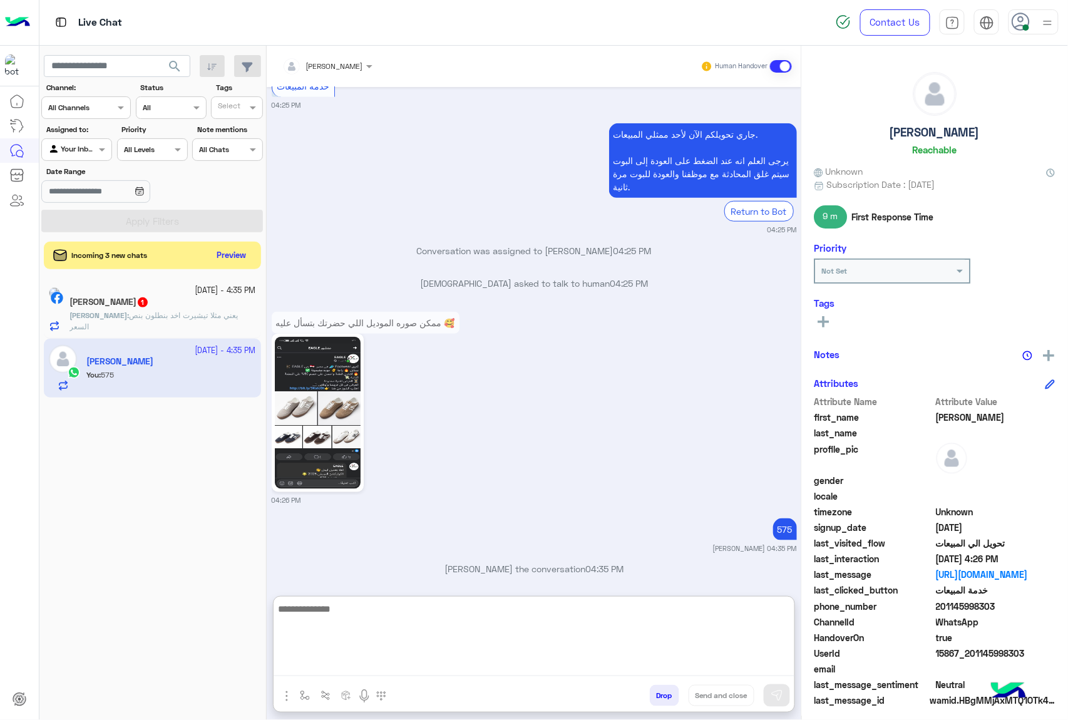
scroll to position [1938, 0]
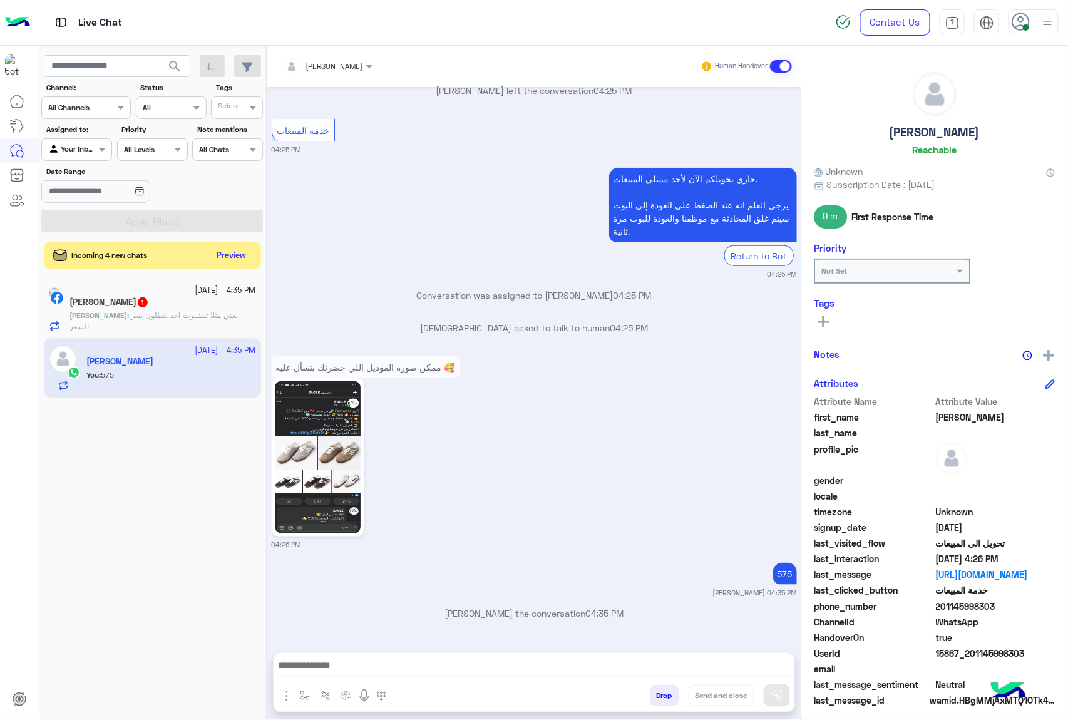
click at [184, 321] on p "Mina : يعني مثلا تيشيرت اخد بنطلون بنص السعر" at bounding box center [162, 321] width 186 height 23
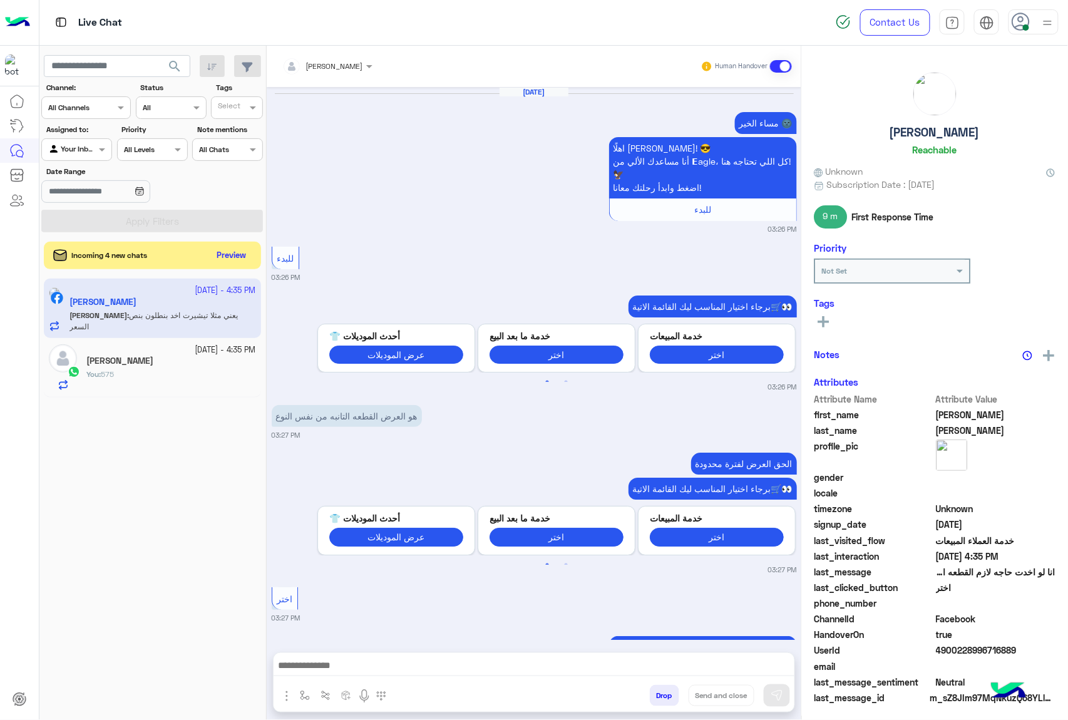
scroll to position [1513, 0]
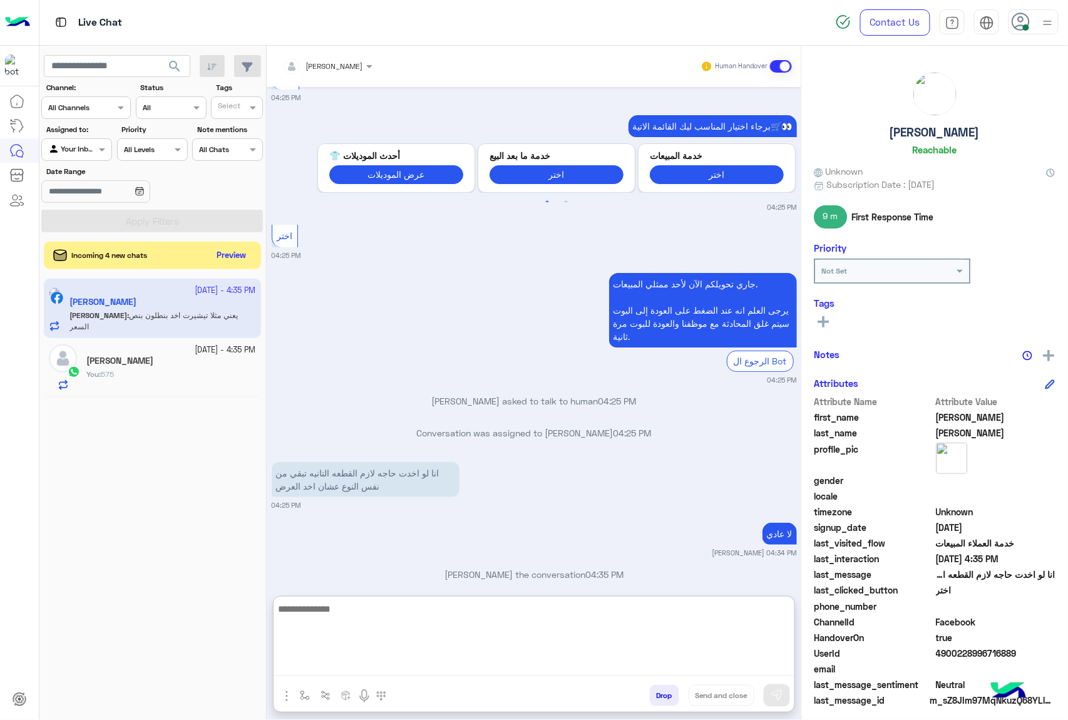
click at [467, 661] on textarea at bounding box center [533, 638] width 521 height 75
type textarea "**********"
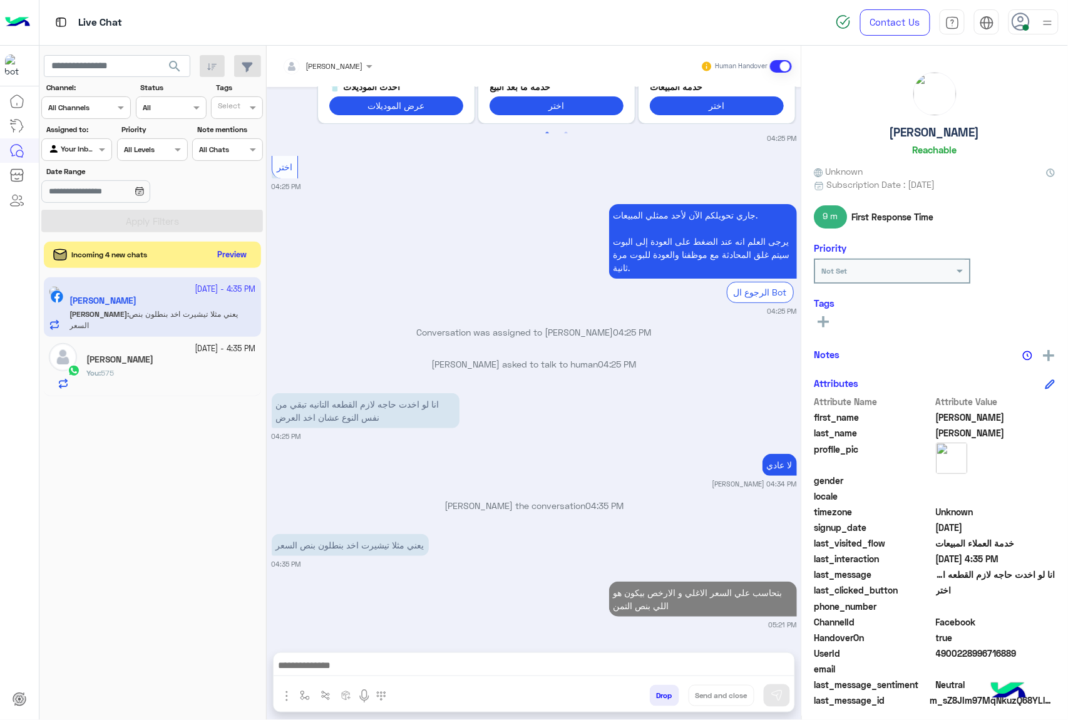
click at [227, 258] on button "Preview" at bounding box center [232, 255] width 39 height 17
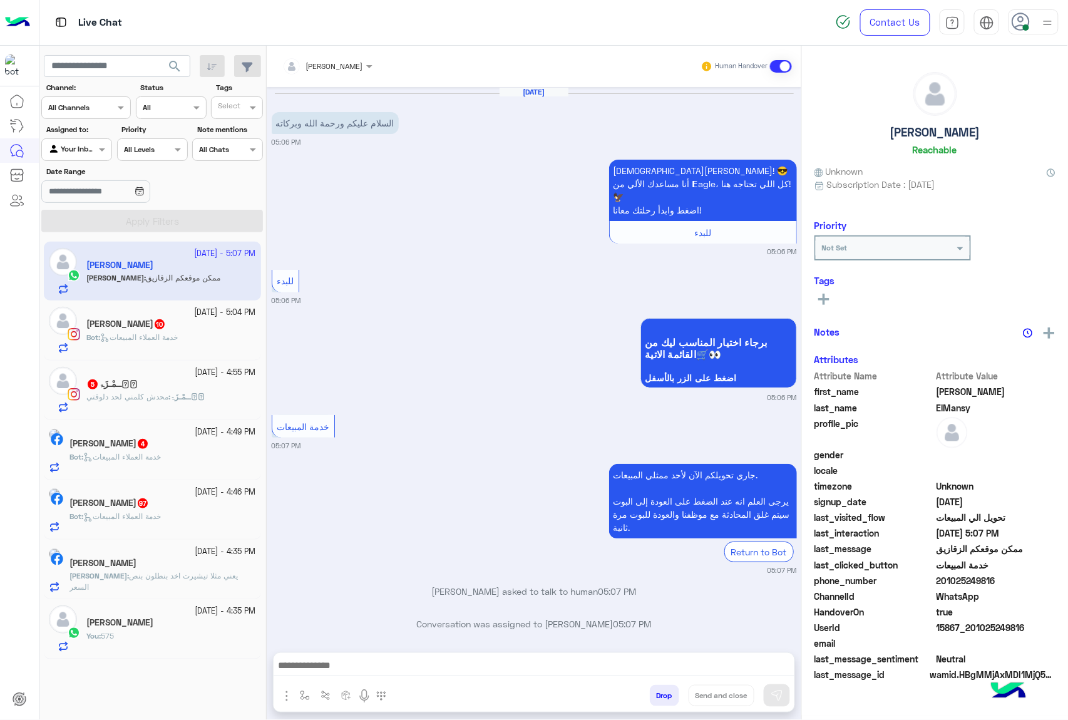
scroll to position [474, 0]
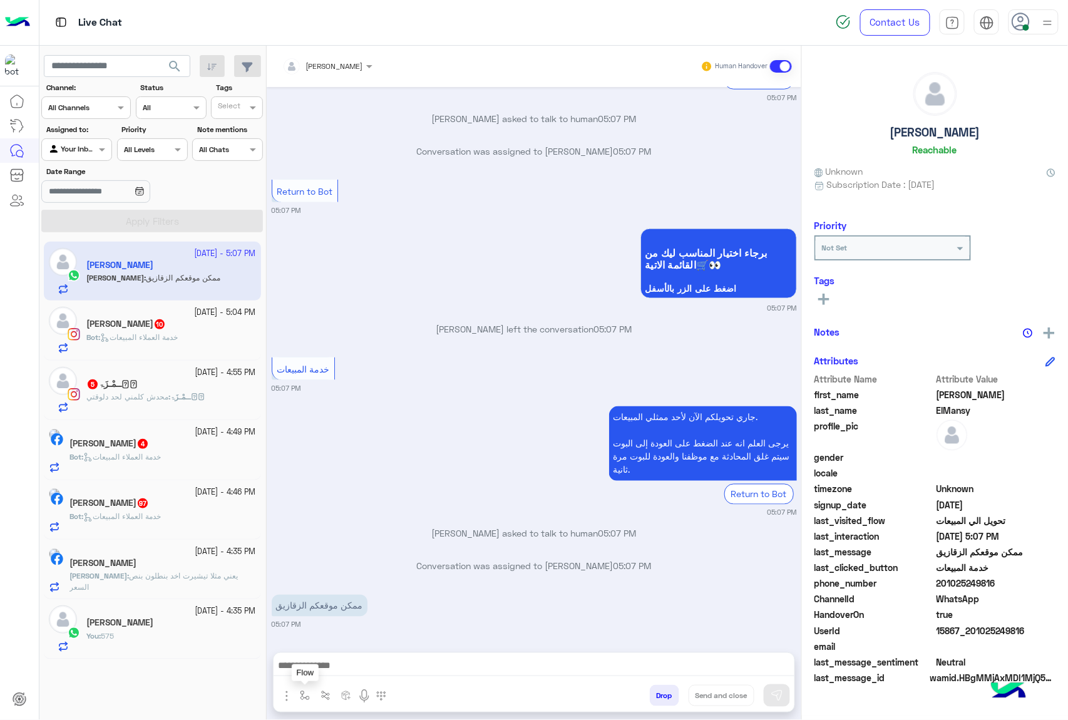
click at [299, 698] on button "button" at bounding box center [305, 695] width 21 height 21
click at [329, 670] on input "text" at bounding box center [326, 665] width 49 height 11
type input "**"
click at [354, 621] on span "فروع الزقازيق" at bounding box center [330, 621] width 56 height 11
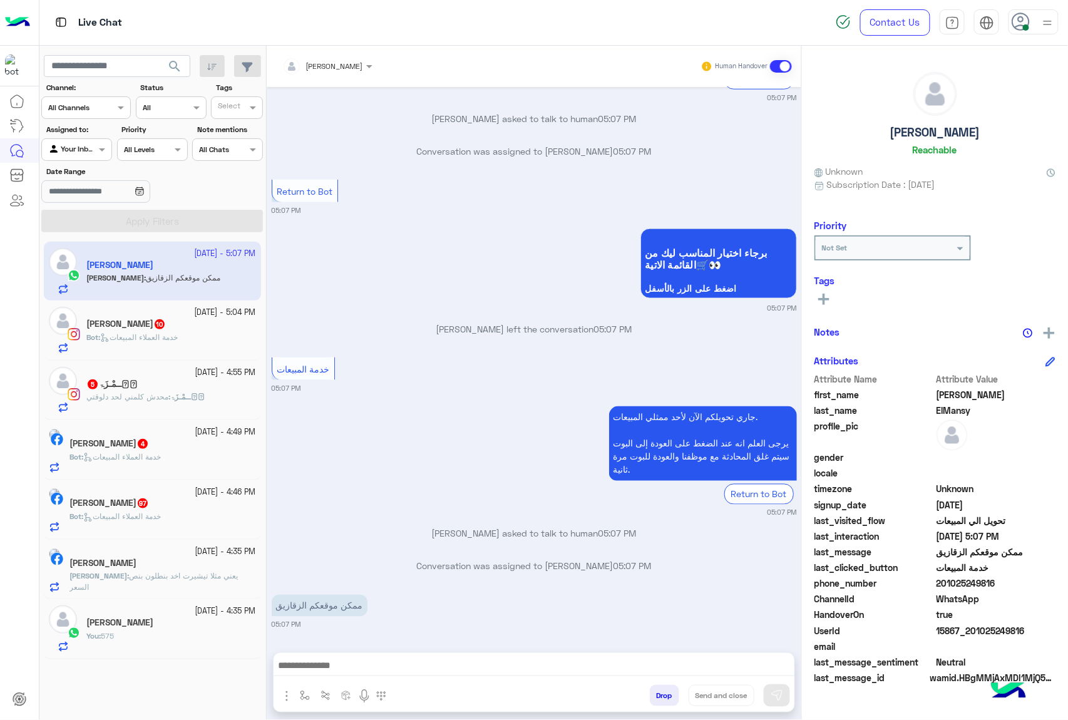
type textarea "**********"
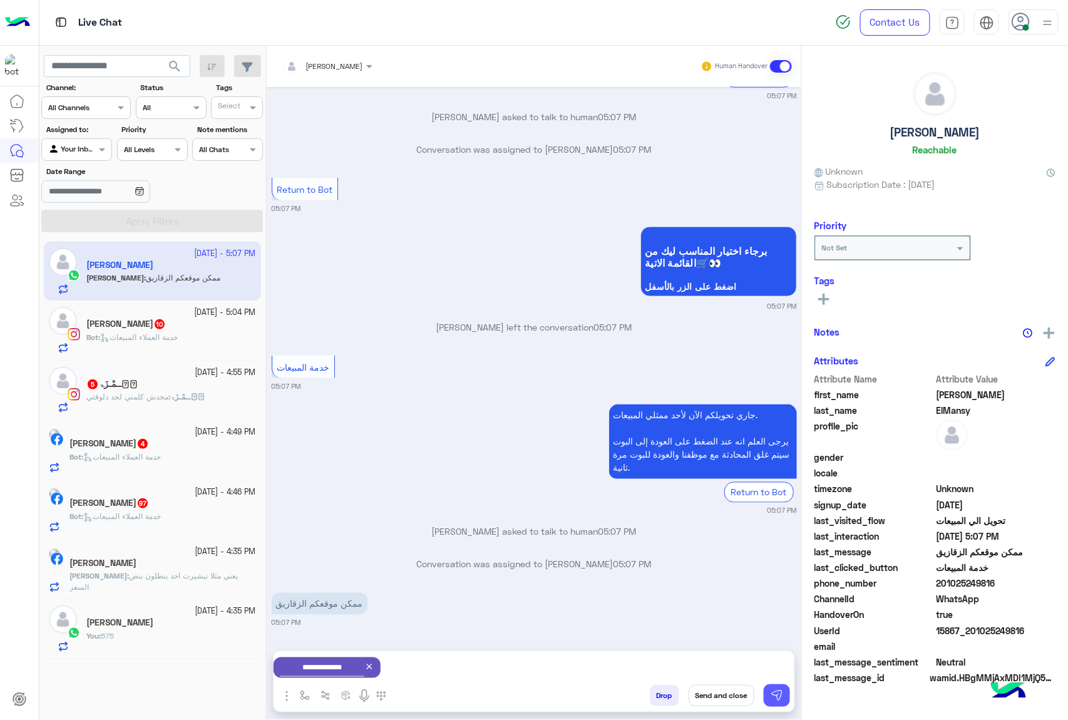
click at [777, 695] on img at bounding box center [776, 695] width 13 height 13
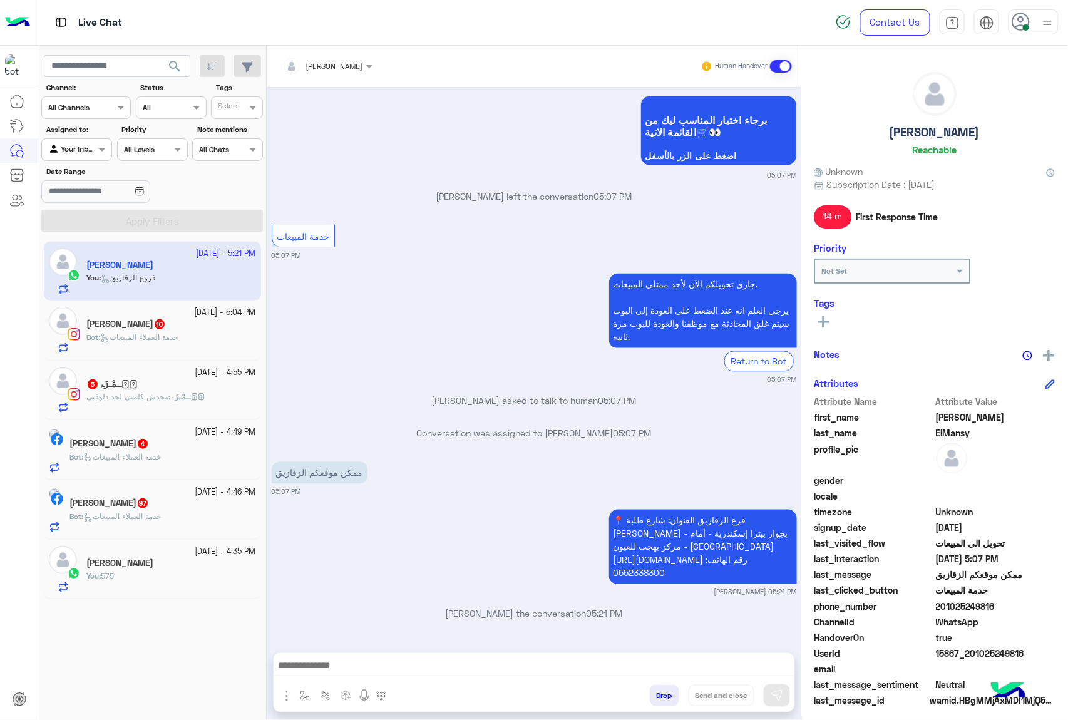
click at [175, 340] on span "خدمة العملاء المبيعات" at bounding box center [139, 336] width 78 height 9
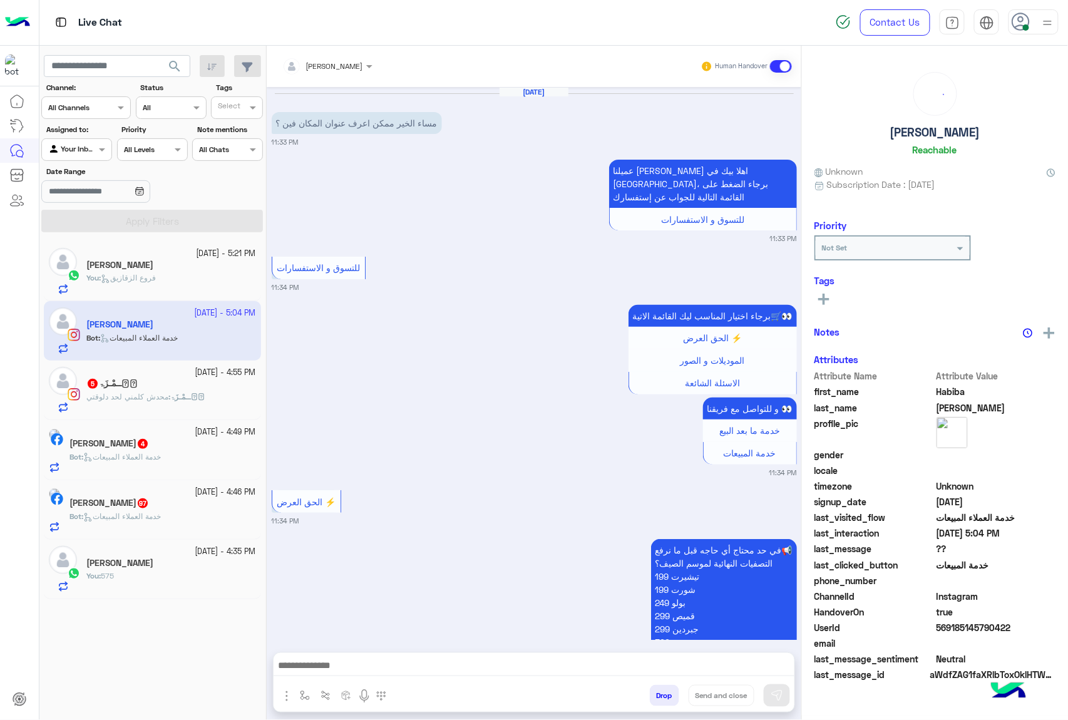
scroll to position [1380, 0]
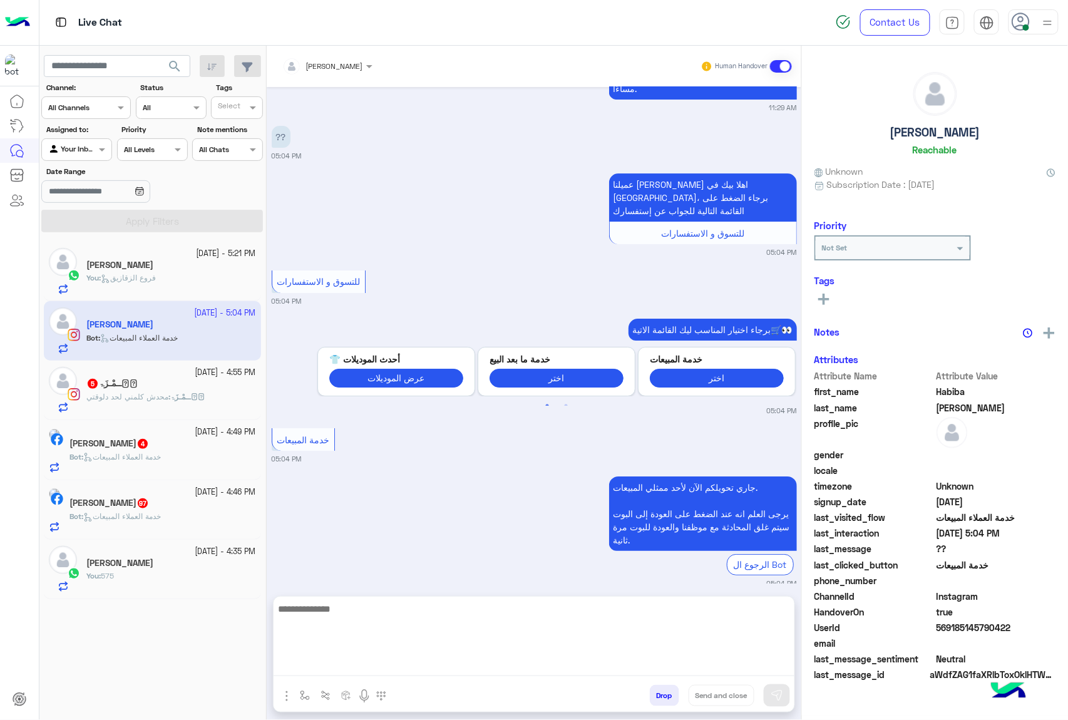
click at [434, 669] on textarea at bounding box center [533, 638] width 521 height 75
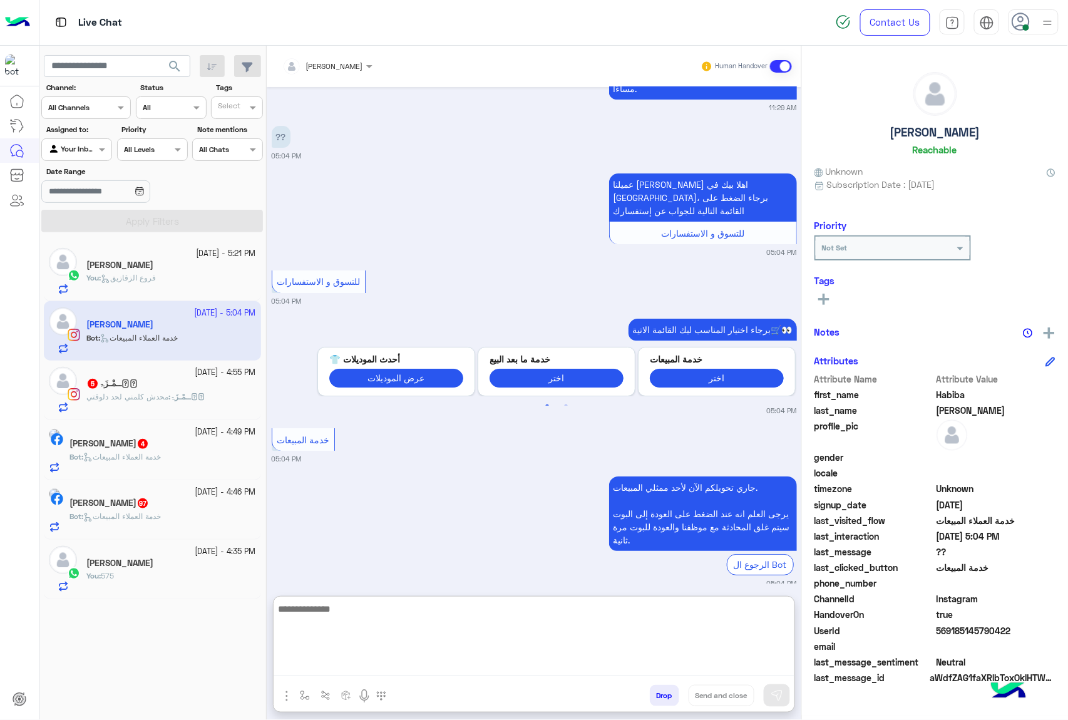
paste textarea "**********"
type textarea "**********"
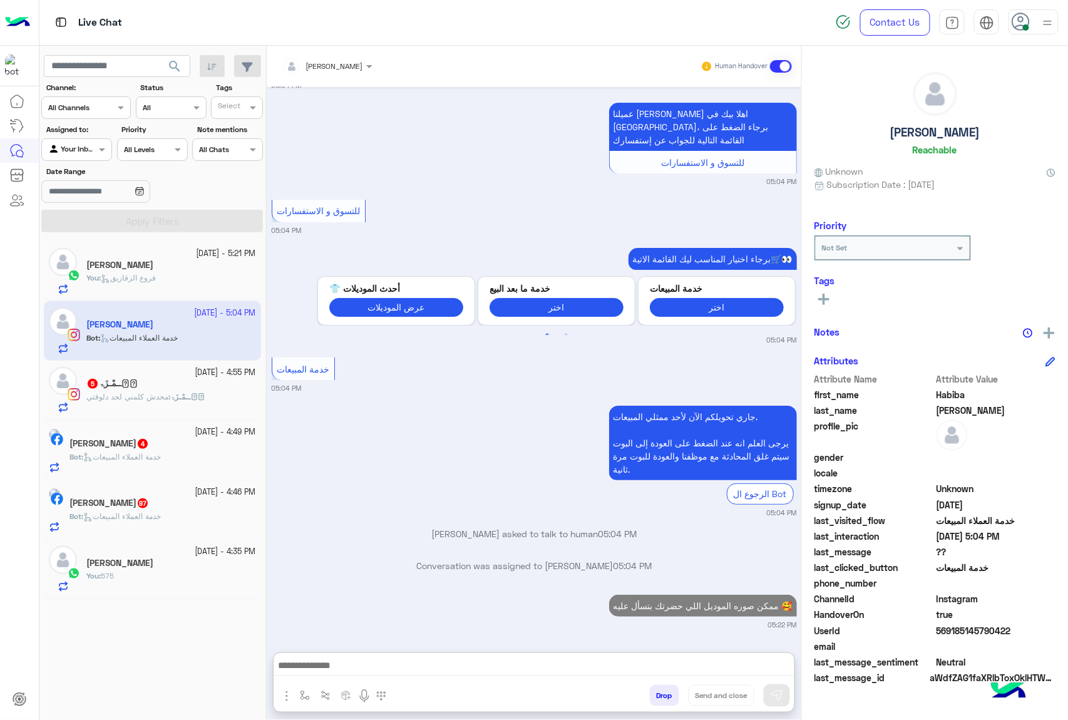
click at [158, 409] on div "حۡــمْـزَۃ : محدش كلمني لحد دلوقتي" at bounding box center [171, 402] width 170 height 22
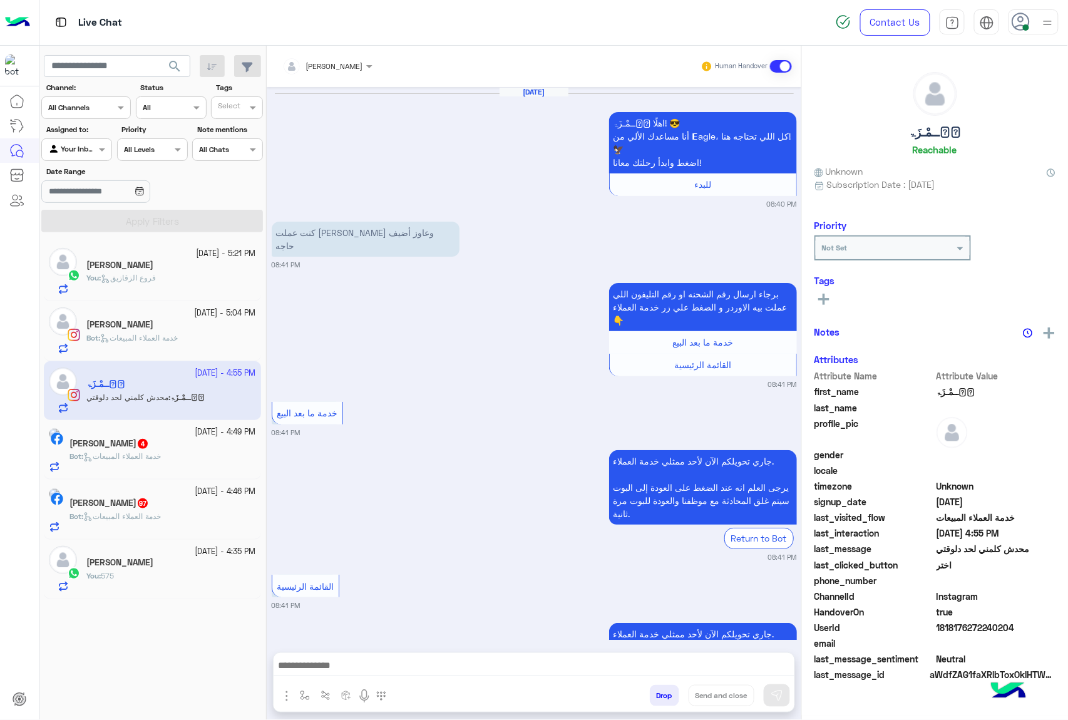
scroll to position [1453, 0]
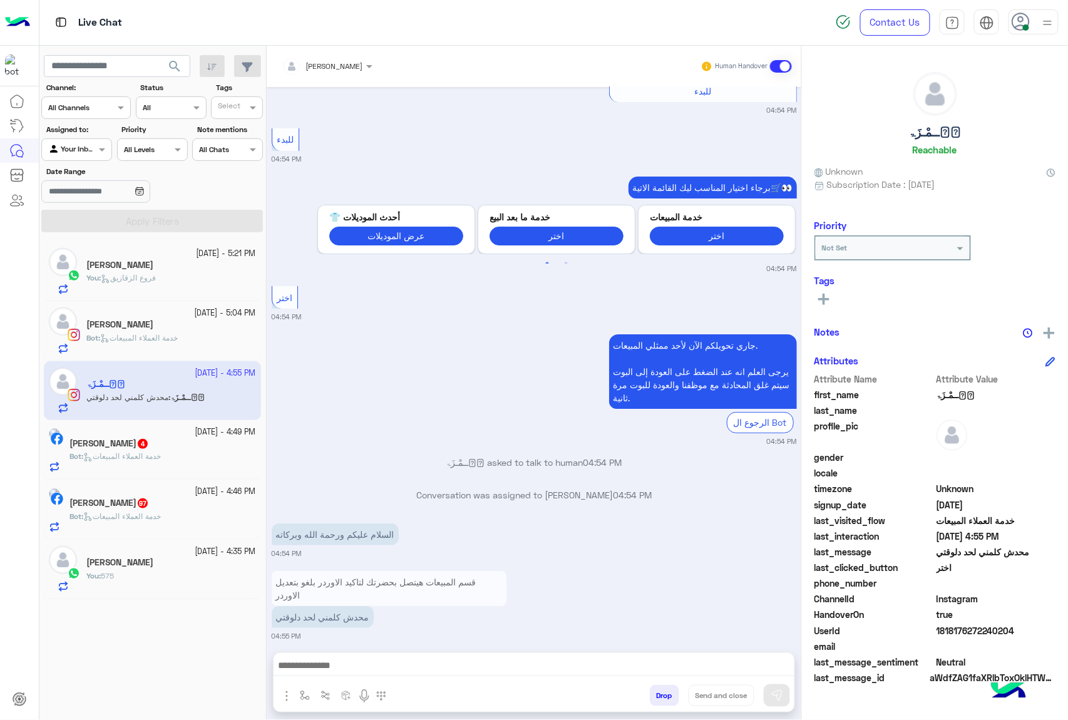
click at [345, 64] on div at bounding box center [327, 64] width 103 height 12
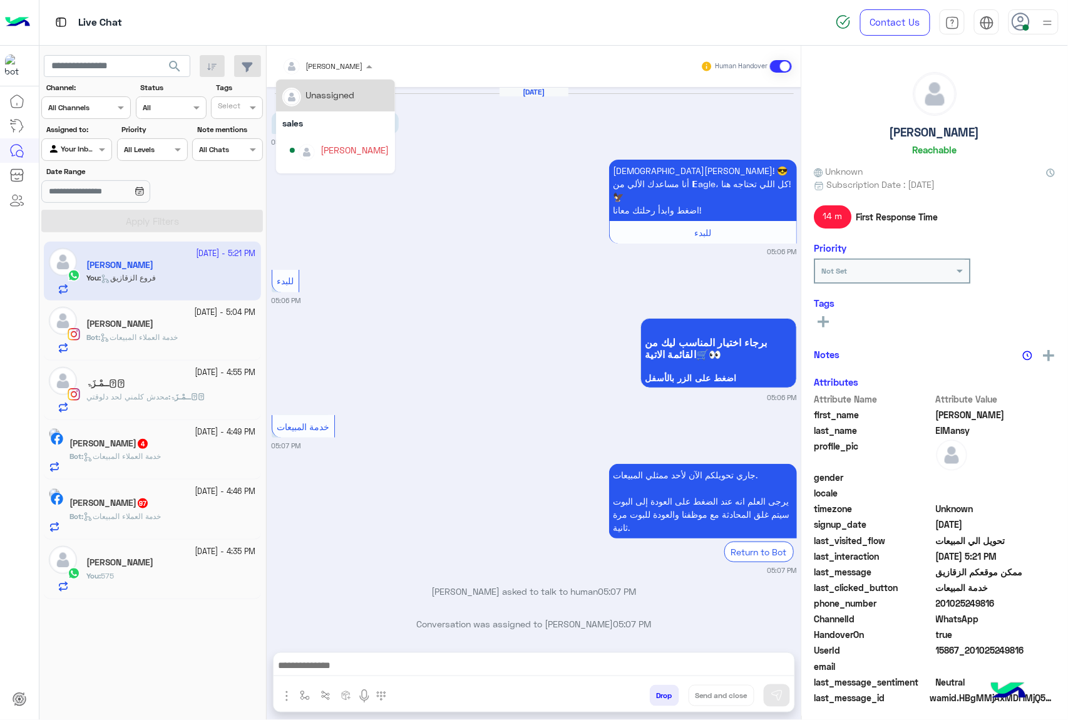
scroll to position [607, 0]
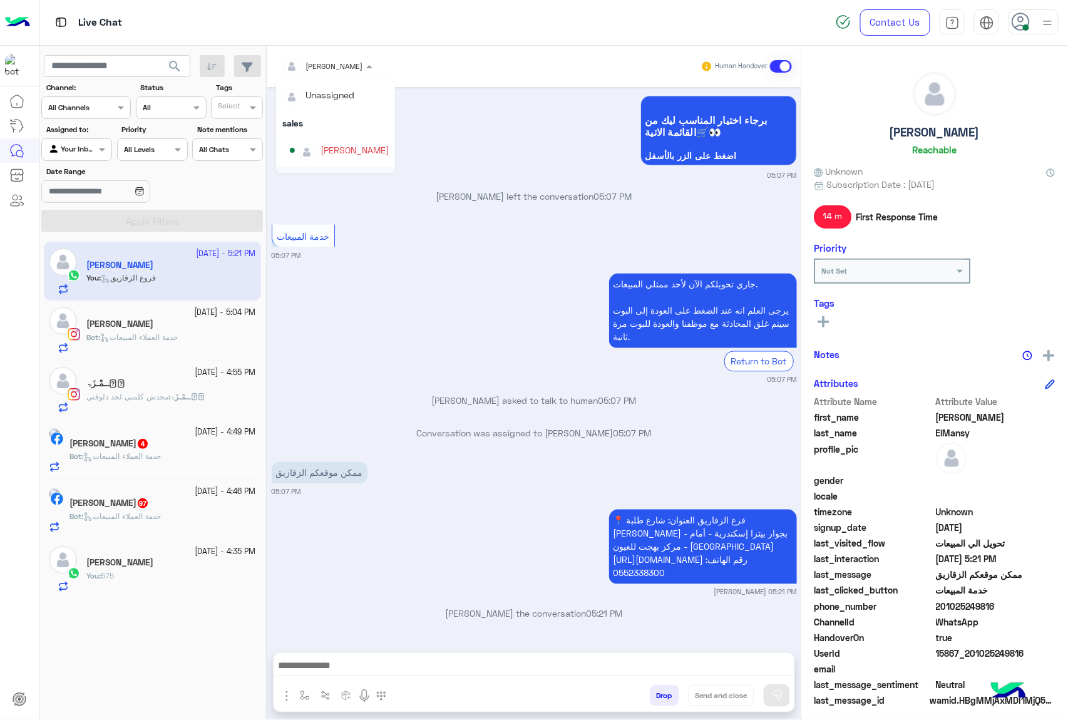
click at [402, 339] on div "جاري تحويلكم الآن لأحد ممثلي المبيعات. يرجى العلم انه عند الضغط على العودة إلى …" at bounding box center [534, 327] width 525 height 115
click at [184, 393] on span "حۡــمْـزَۃ" at bounding box center [187, 396] width 34 height 9
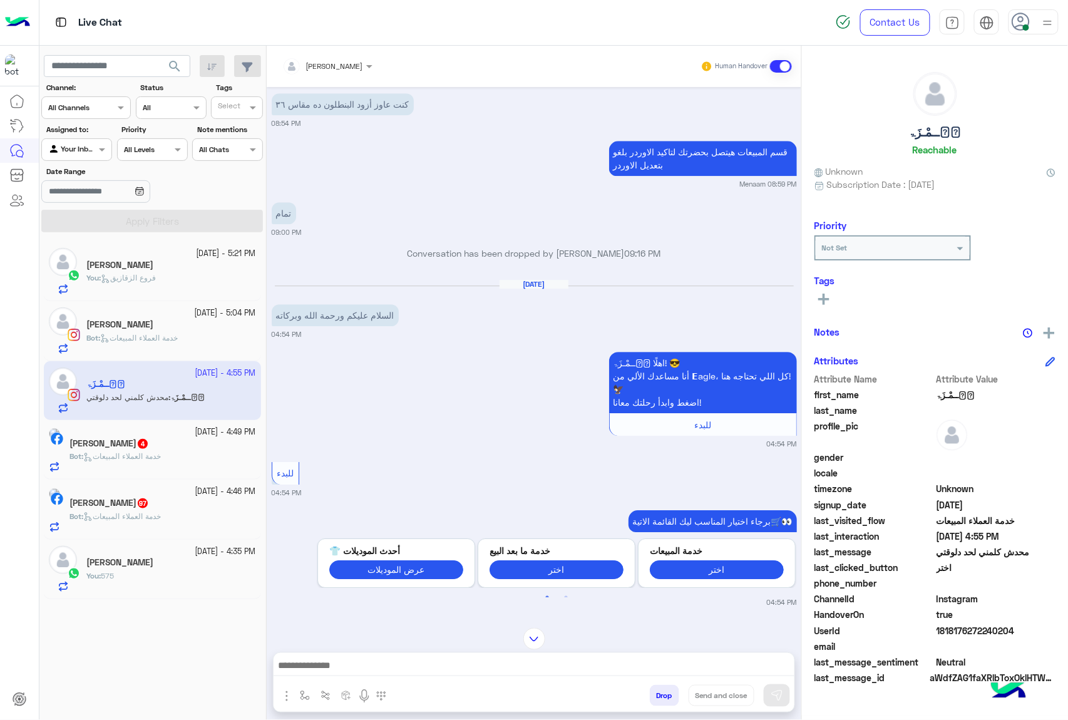
scroll to position [1036, 0]
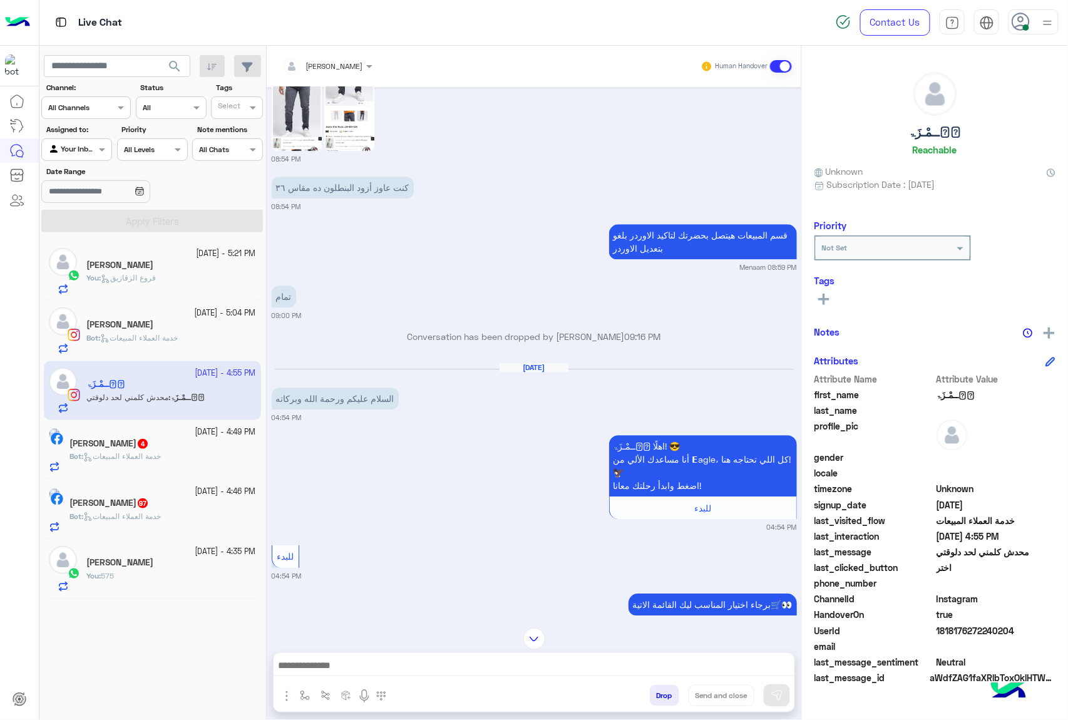
click at [338, 66] on input "text" at bounding box center [311, 64] width 58 height 11
click at [354, 161] on div "Menaam" at bounding box center [337, 157] width 35 height 13
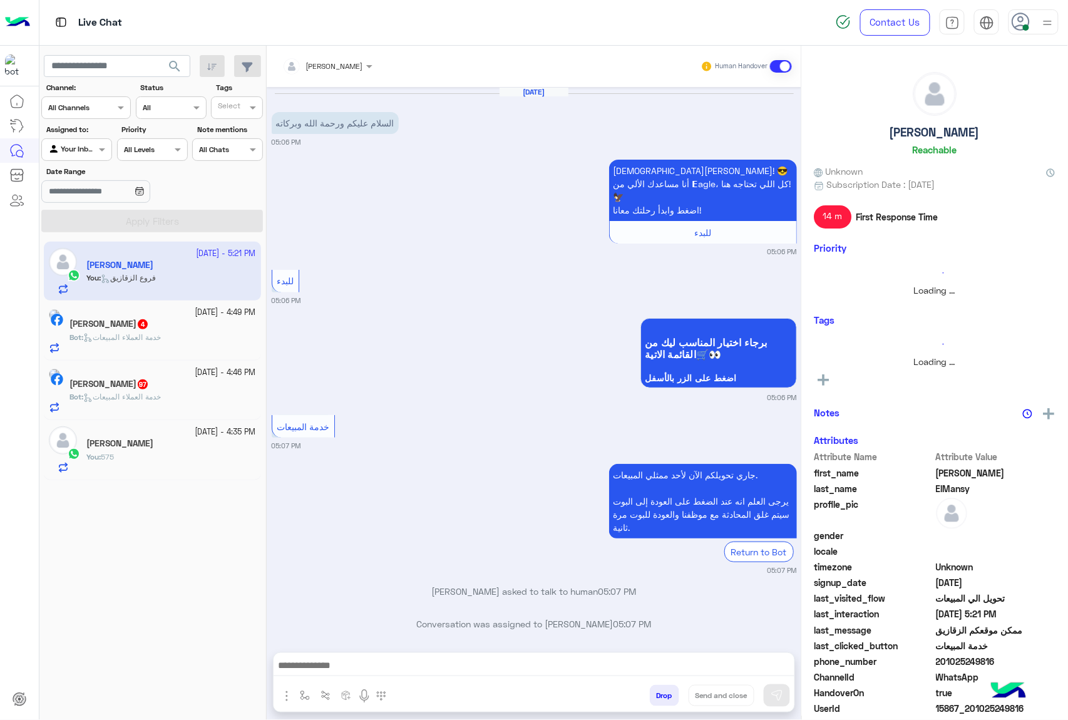
scroll to position [607, 0]
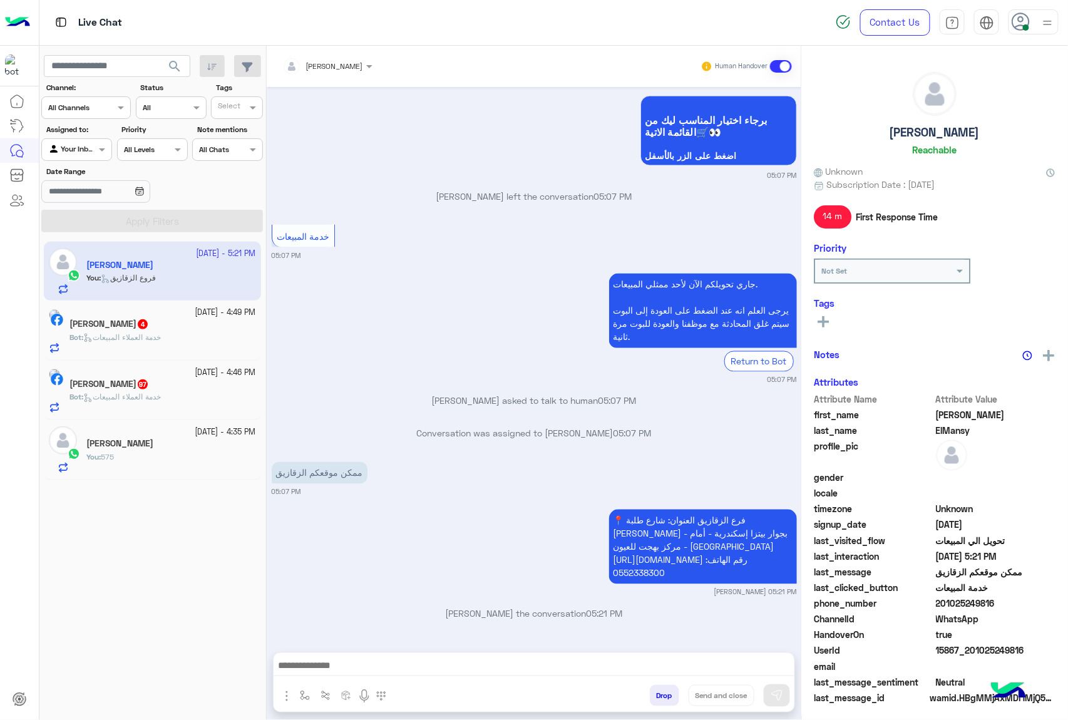
click at [197, 339] on div "Bot : خدمة العملاء المبيعات" at bounding box center [162, 343] width 186 height 22
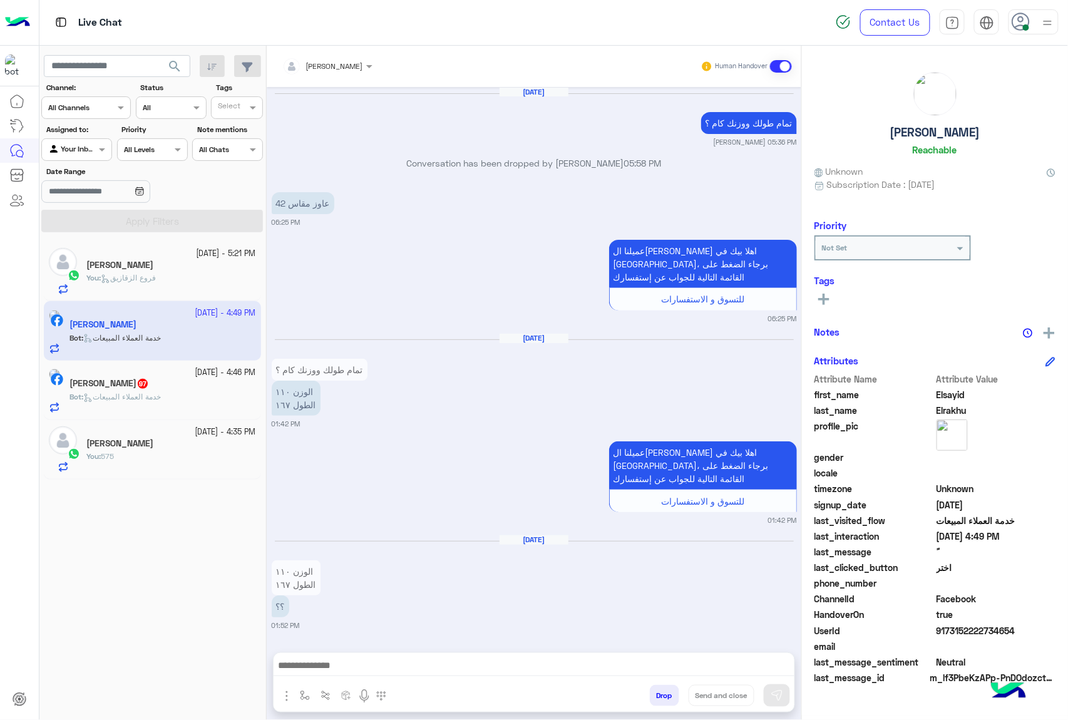
scroll to position [1586, 0]
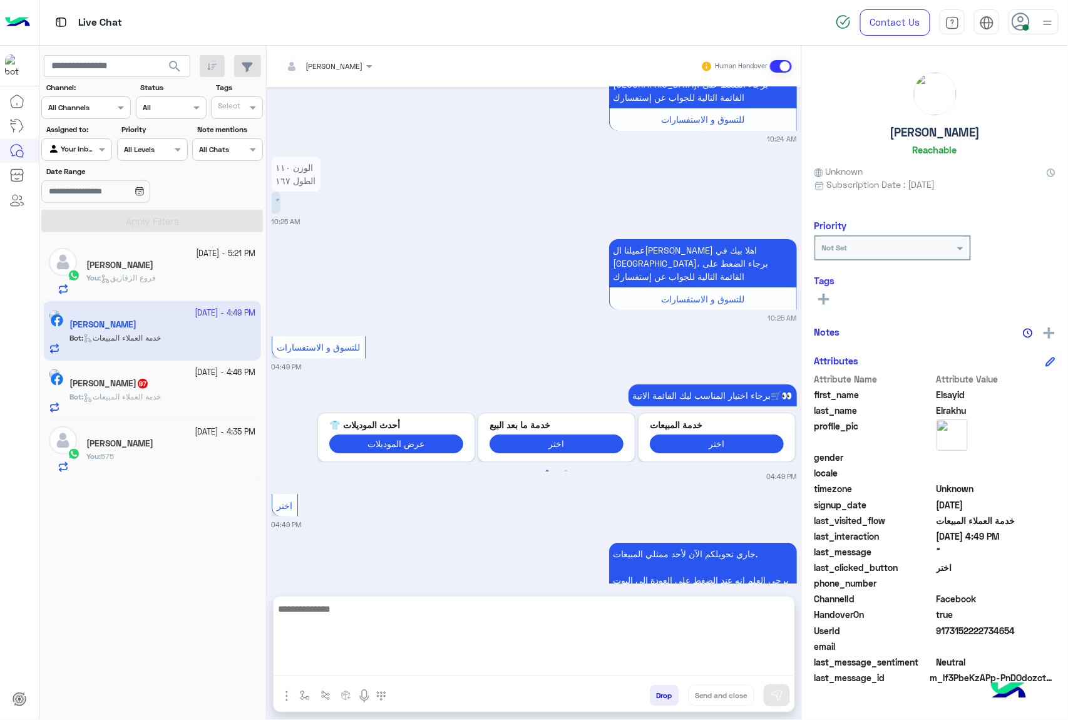
click at [434, 671] on textarea at bounding box center [533, 638] width 521 height 75
paste textarea "**********"
type textarea "**********"
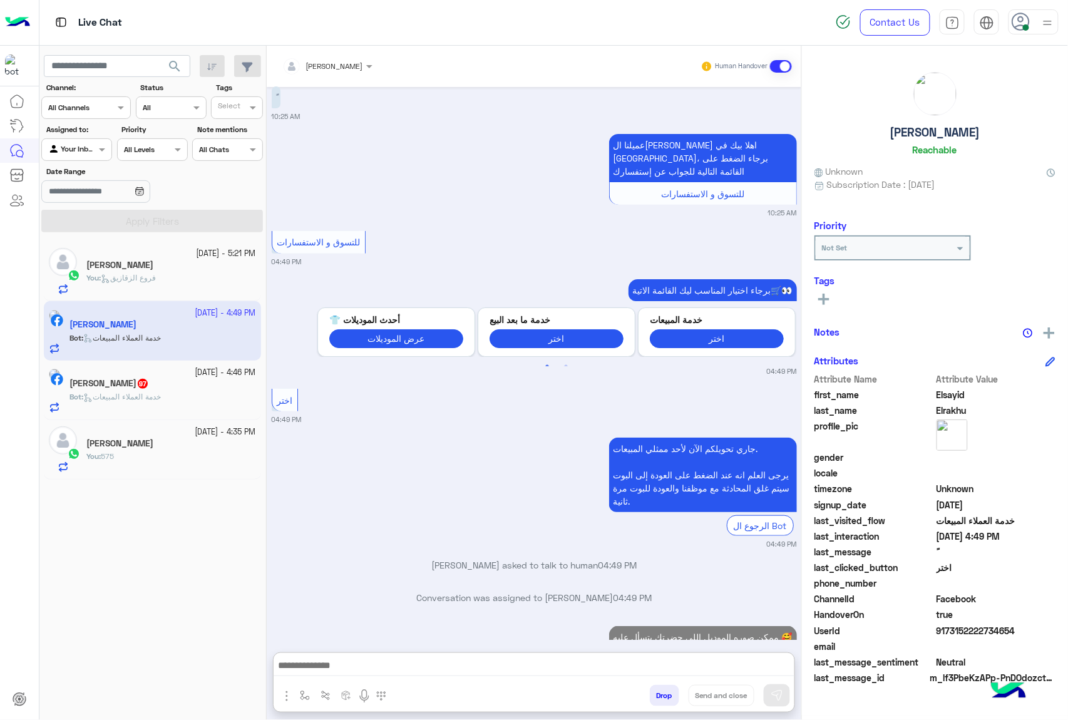
click at [161, 401] on span "Bot : خدمة العملاء المبيعات" at bounding box center [114, 396] width 91 height 9
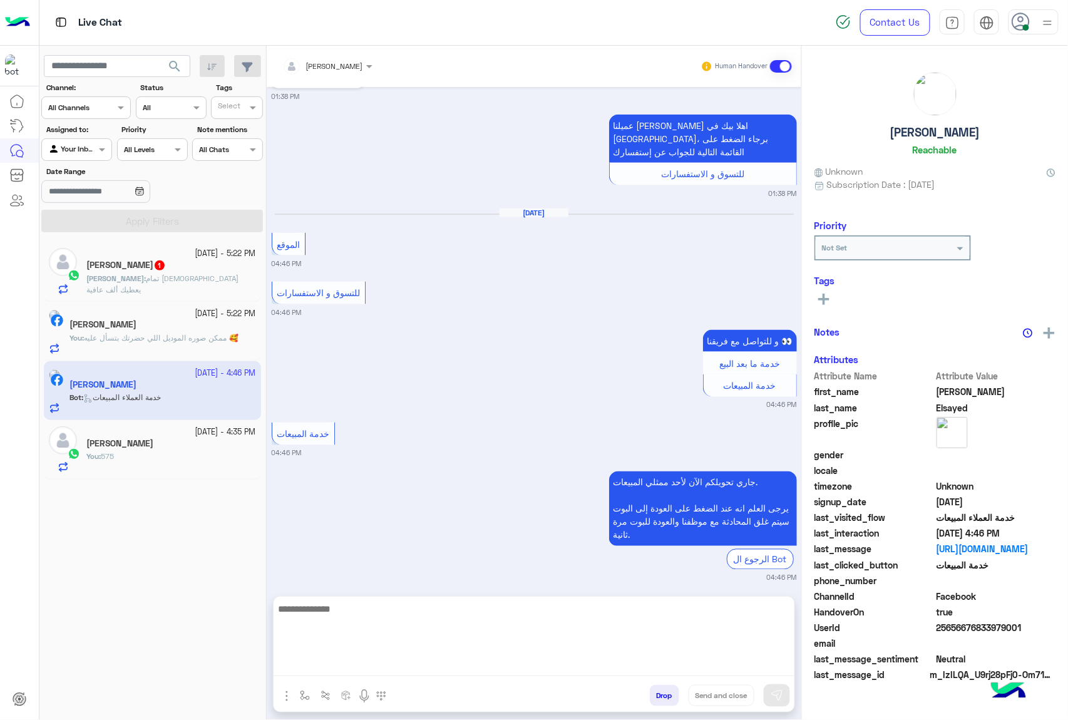
click at [461, 663] on textarea at bounding box center [533, 638] width 521 height 75
paste textarea "**********"
type textarea "**********"
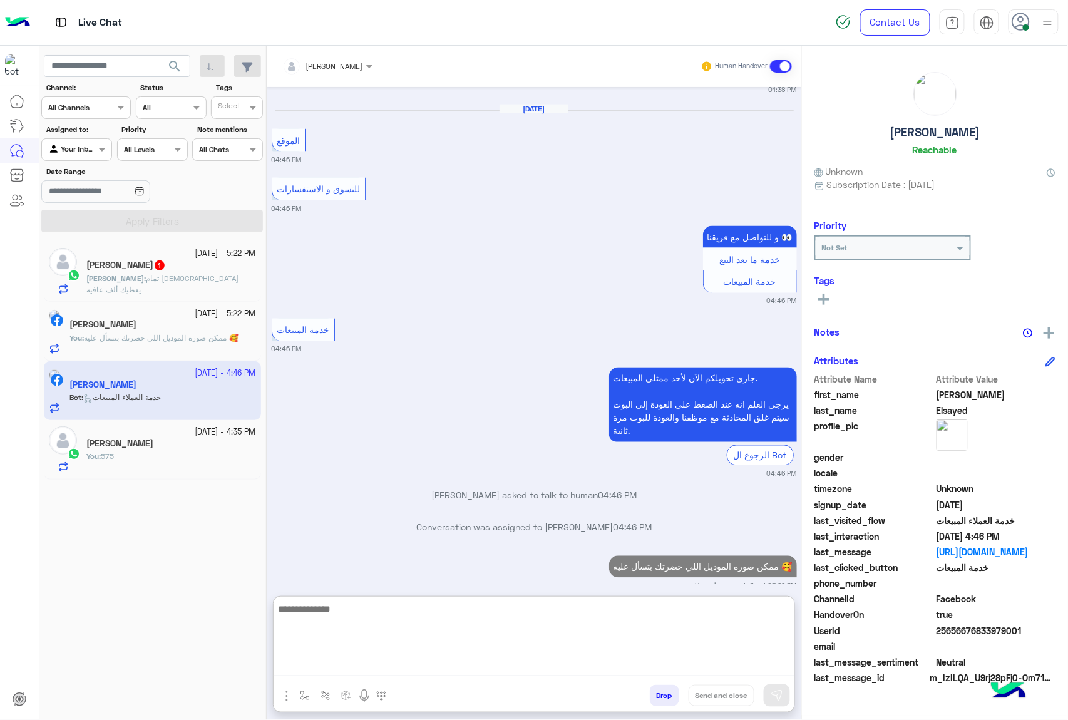
scroll to position [2252, 0]
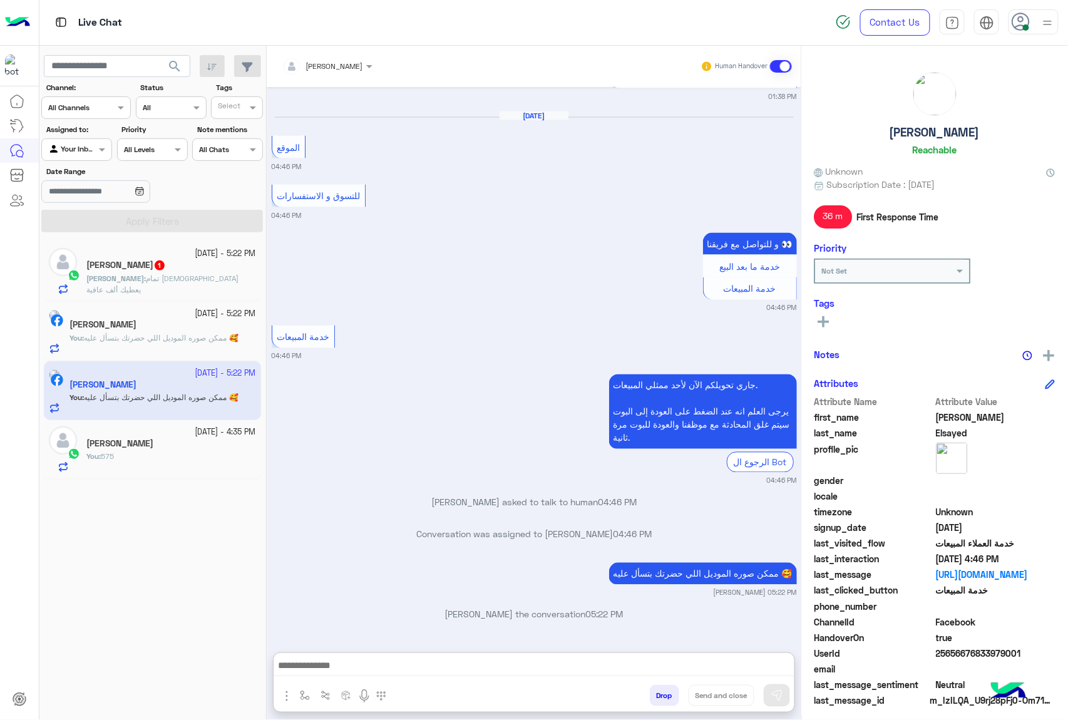
click at [179, 282] on span "تمام [DEMOGRAPHIC_DATA] يعطيك ألف عافية" at bounding box center [162, 283] width 152 height 21
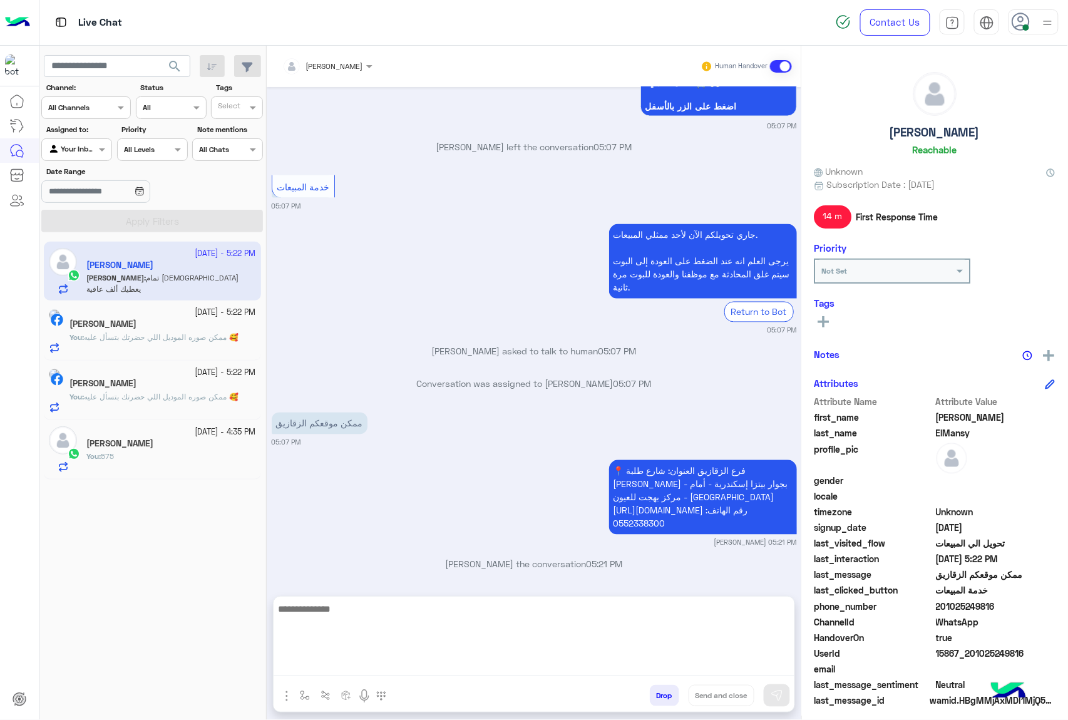
click at [452, 666] on textarea at bounding box center [533, 638] width 521 height 75
type textarea "*****"
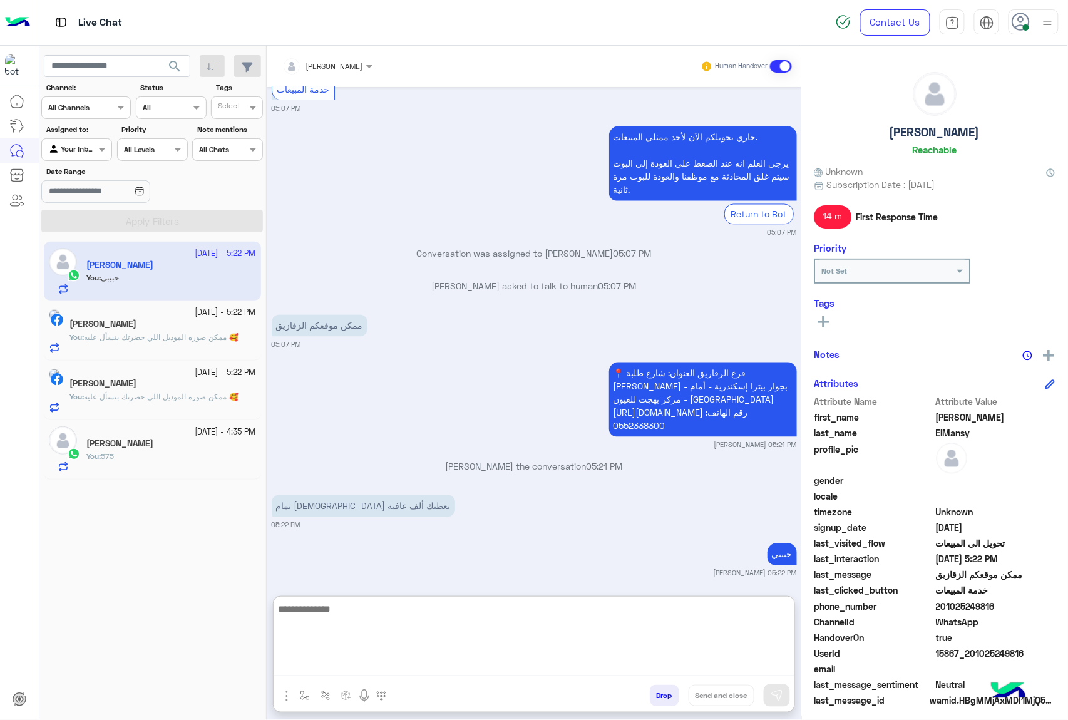
scroll to position [759, 0]
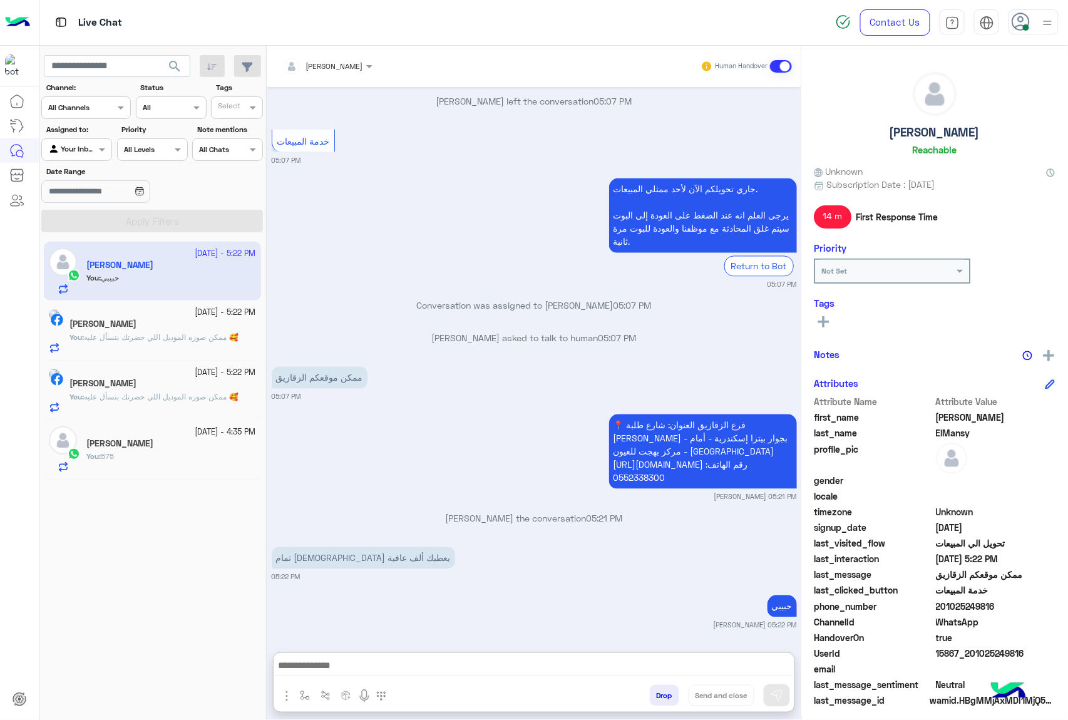
click at [667, 700] on button "Drop" at bounding box center [664, 695] width 29 height 21
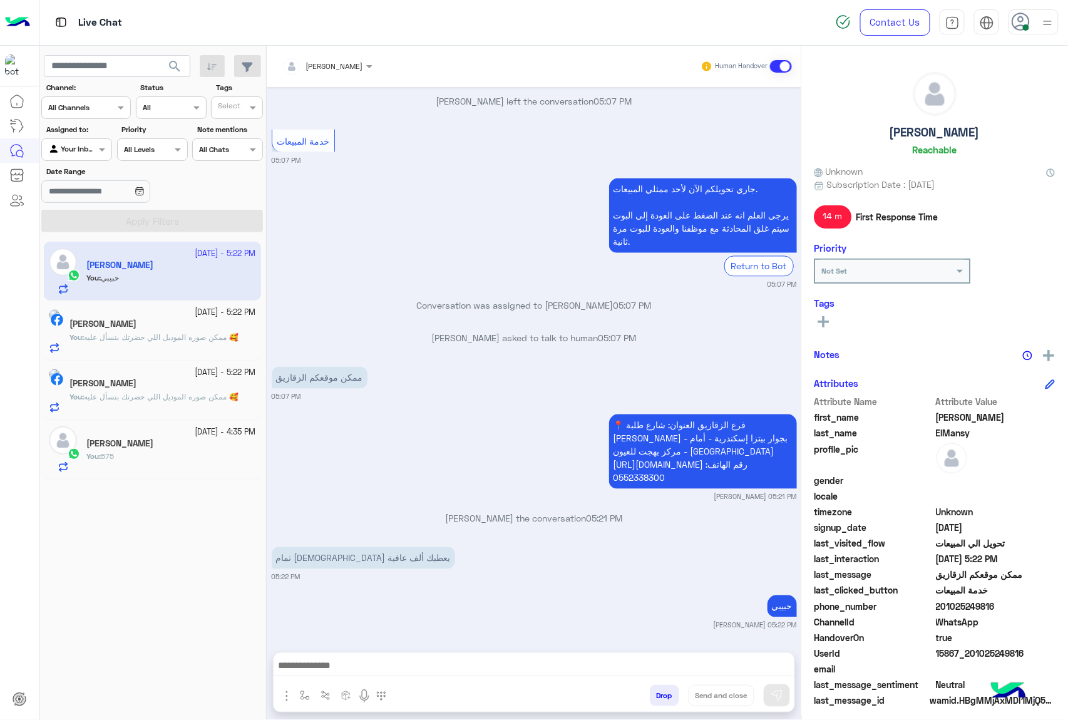
click at [667, 700] on button "Drop" at bounding box center [664, 695] width 29 height 21
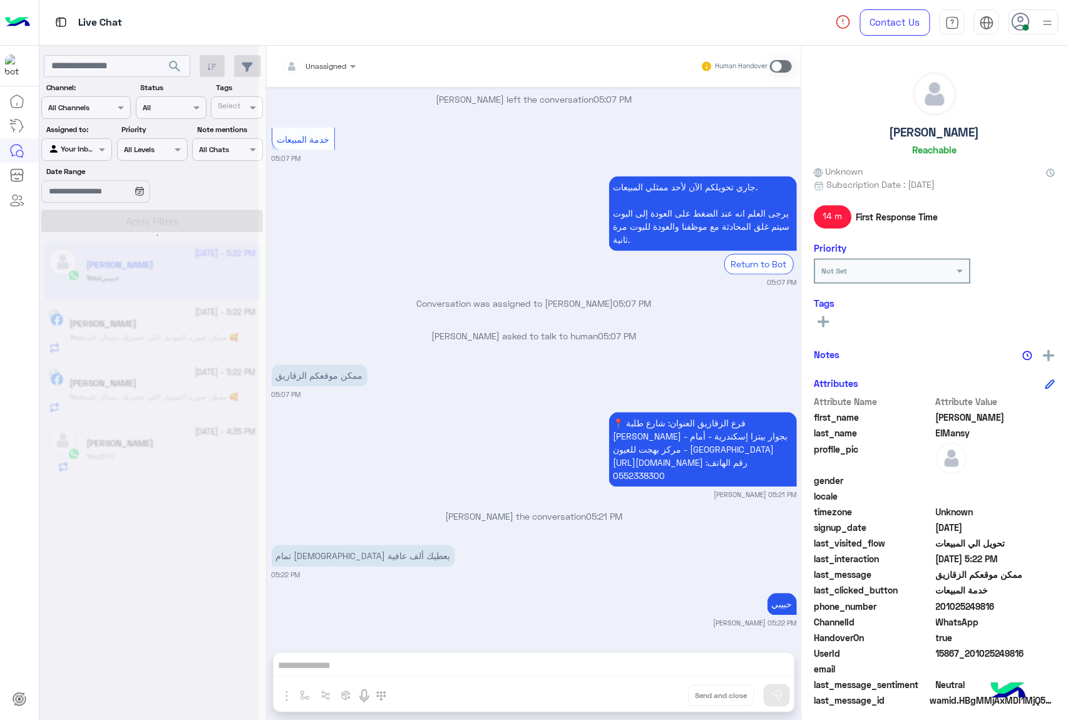
scroll to position [735, 0]
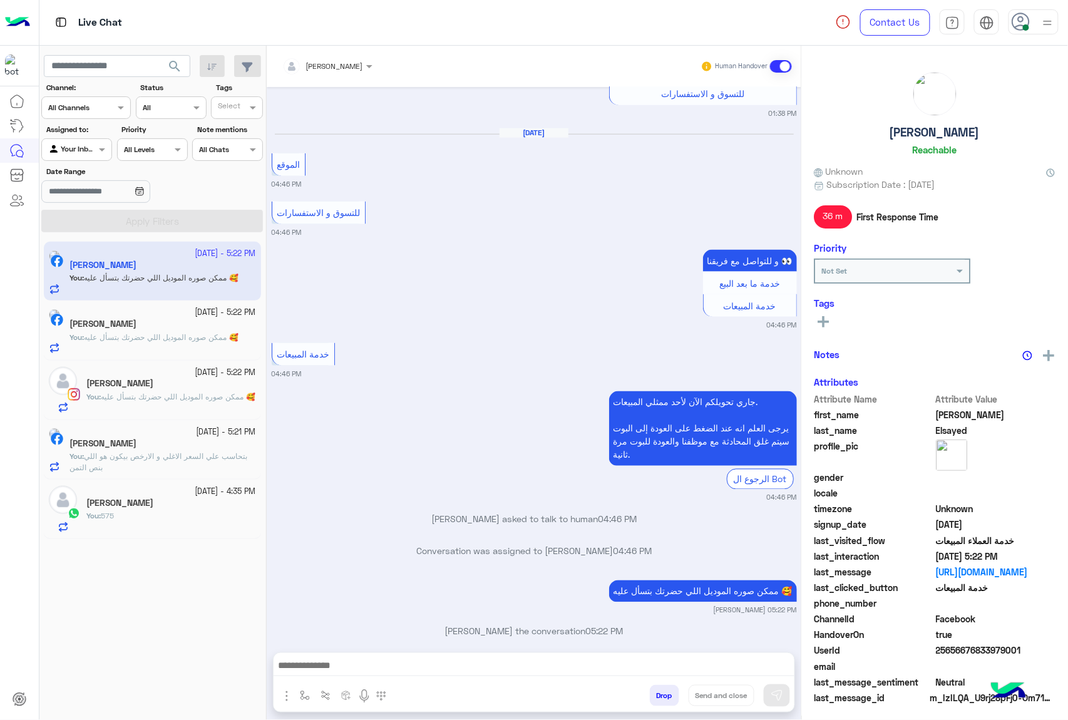
click at [667, 700] on button "Drop" at bounding box center [664, 695] width 29 height 21
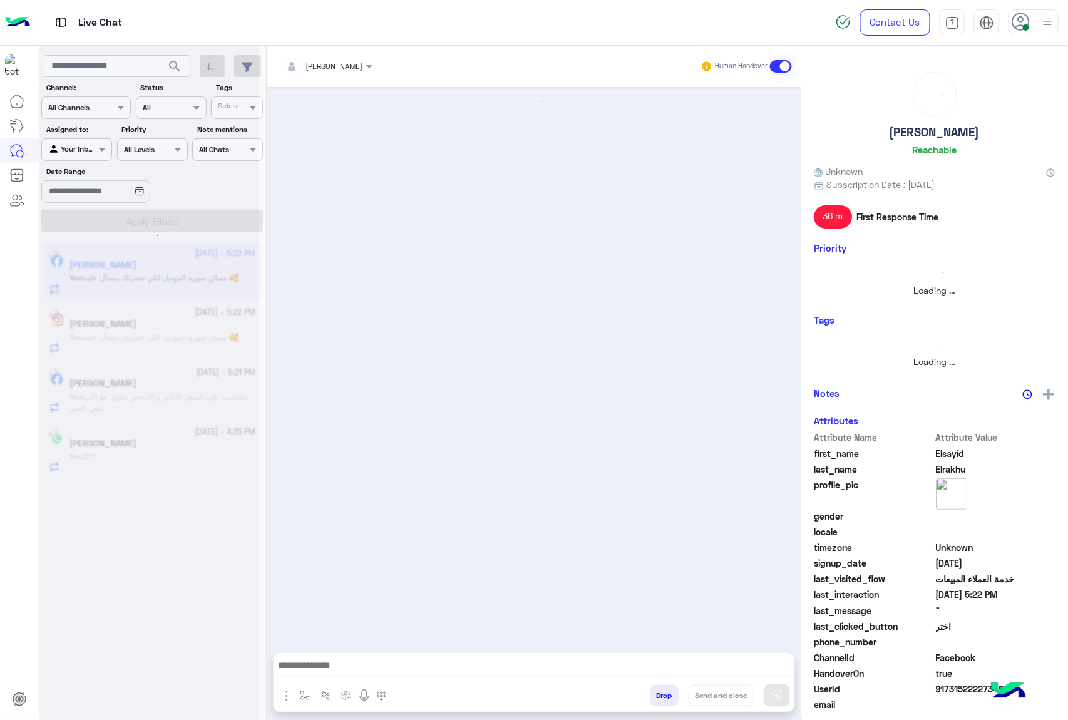
click at [667, 700] on button "Drop" at bounding box center [664, 695] width 29 height 21
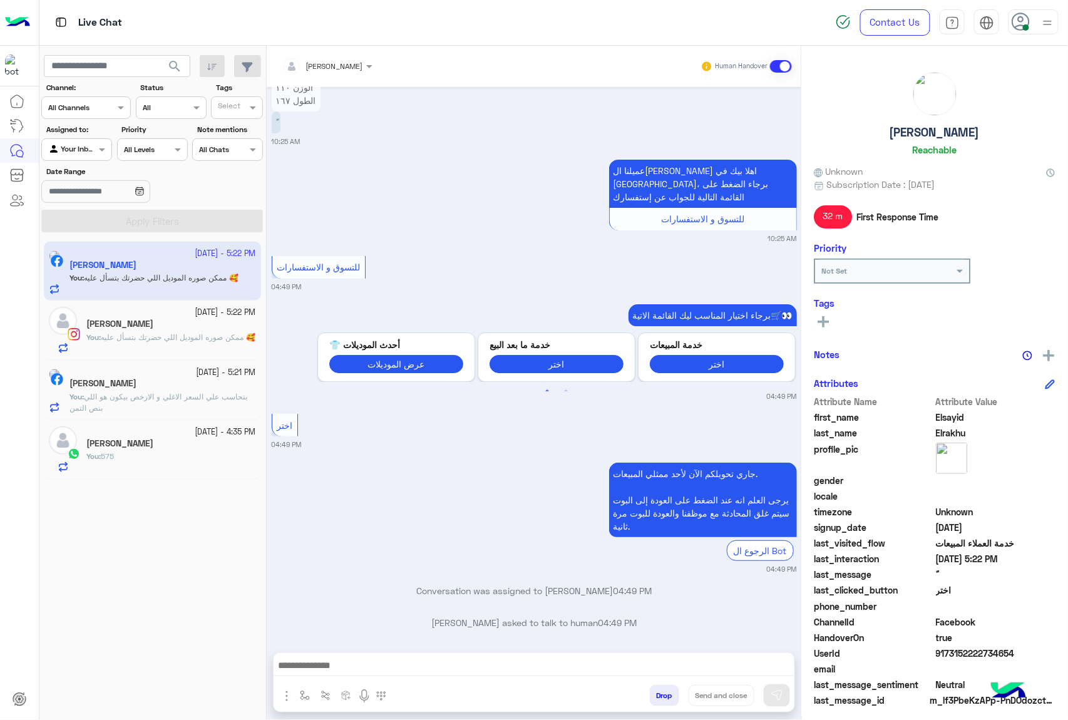
scroll to position [1618, 0]
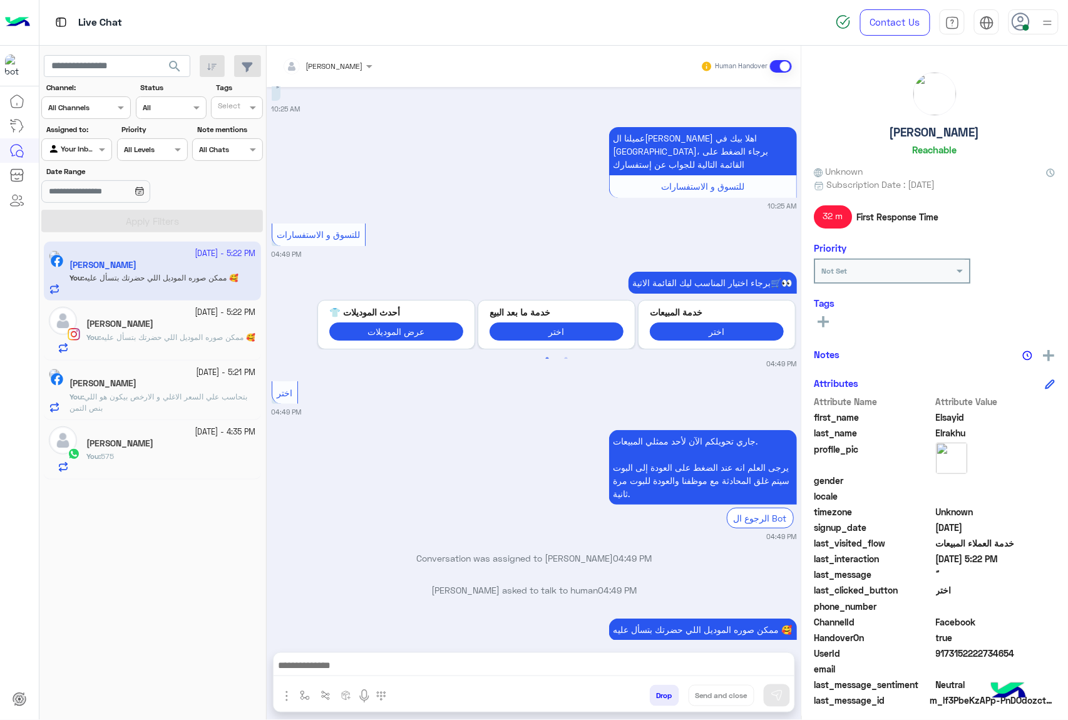
click at [667, 700] on div "[PERSON_NAME] Human Handover [DATE] عاوز مقاس 42 06:25 PM عميلنا ال[PERSON_NAME…" at bounding box center [534, 385] width 534 height 679
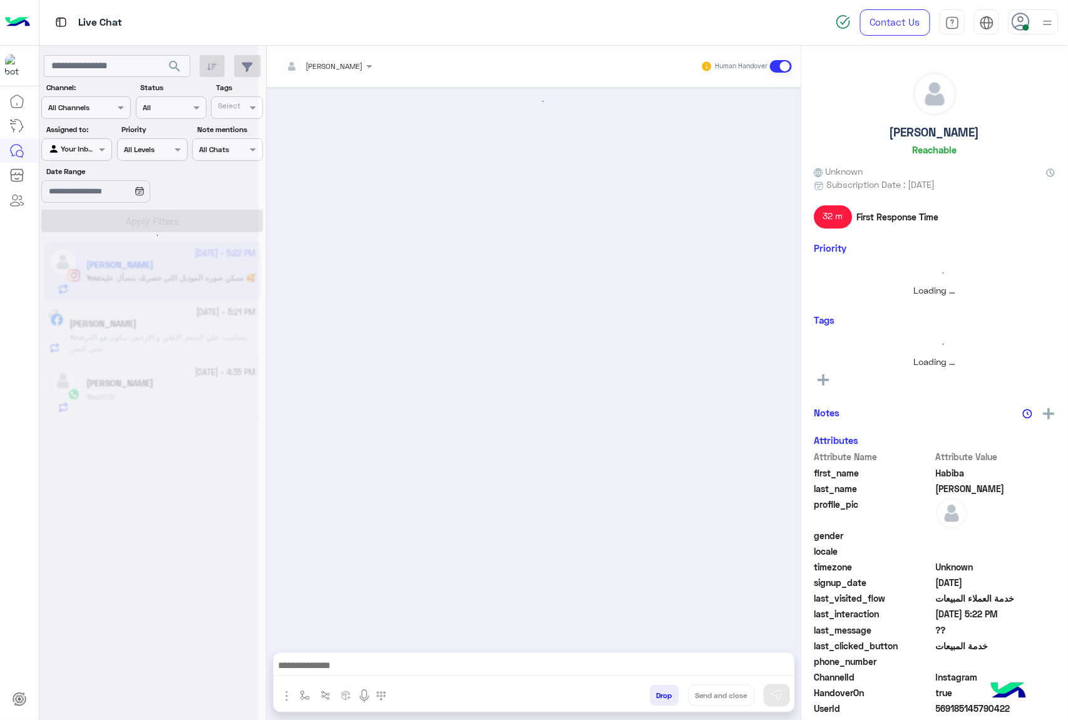
click at [667, 700] on button "Drop" at bounding box center [664, 695] width 29 height 21
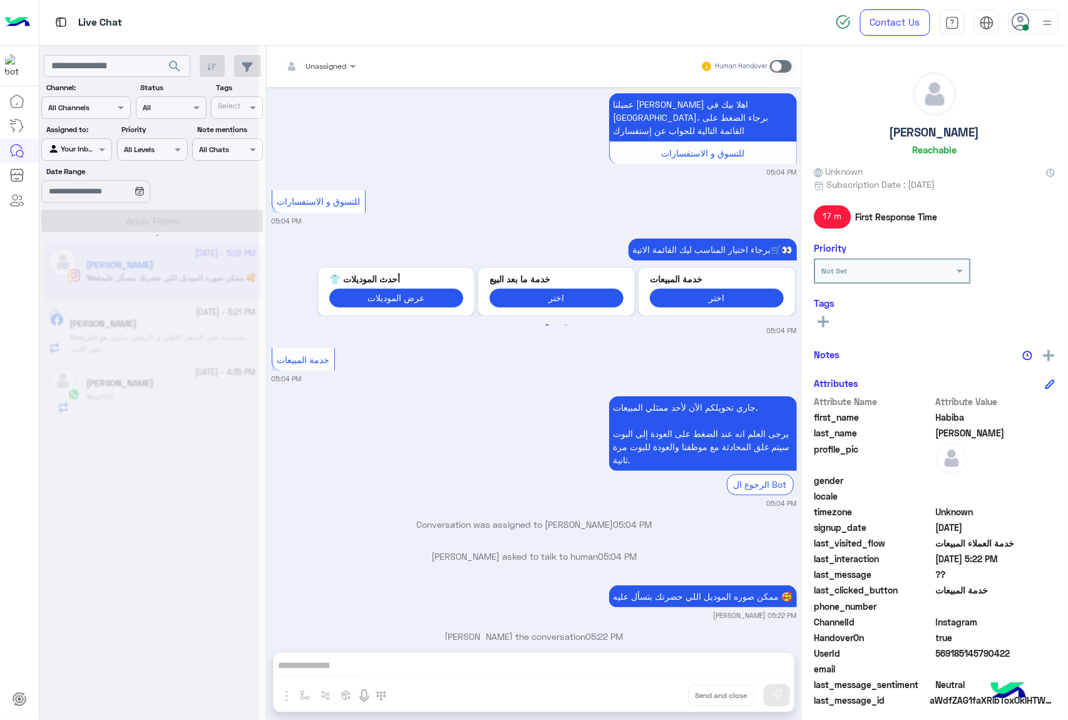
scroll to position [1492, 0]
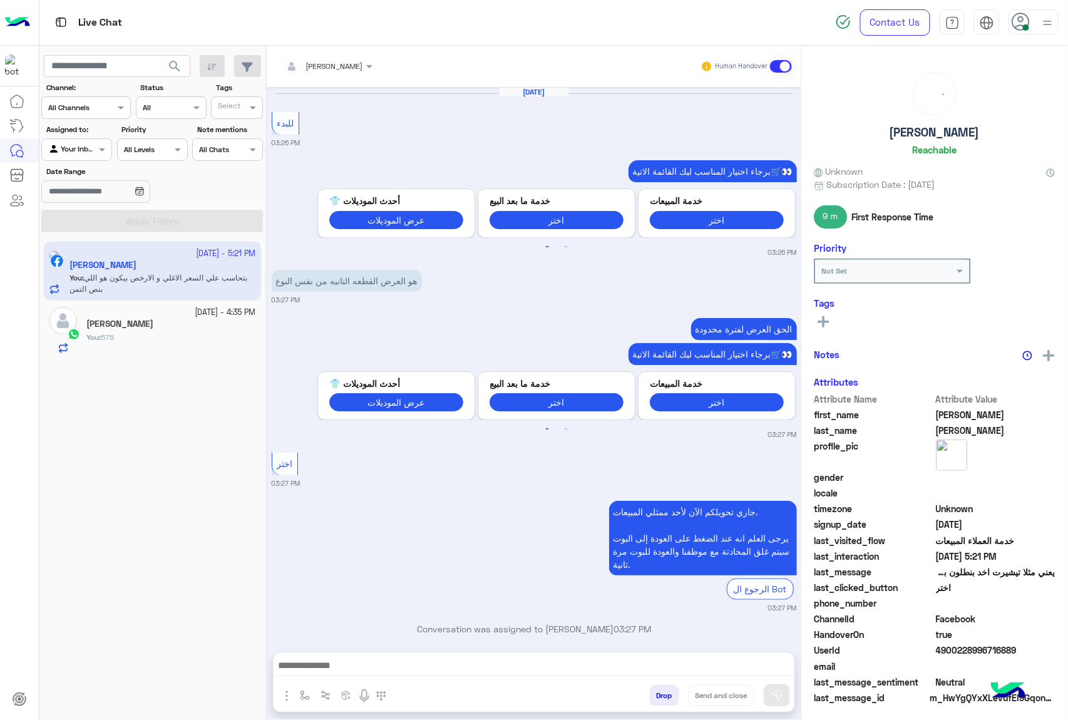
scroll to position [1440, 0]
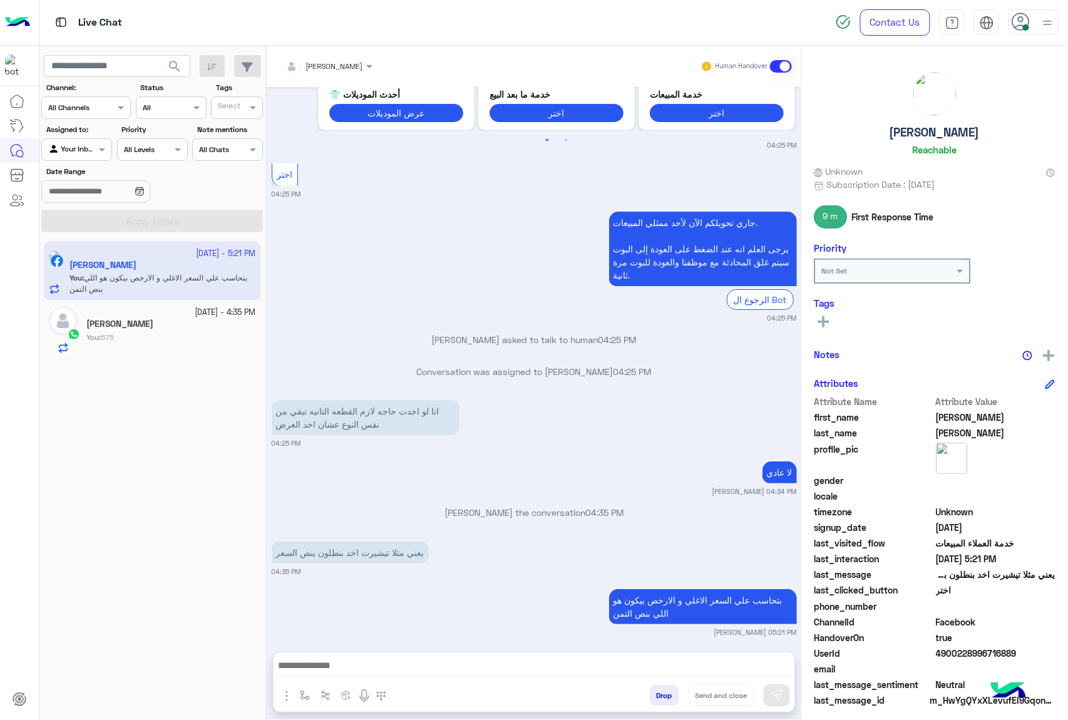
click at [667, 700] on button "Drop" at bounding box center [664, 695] width 29 height 21
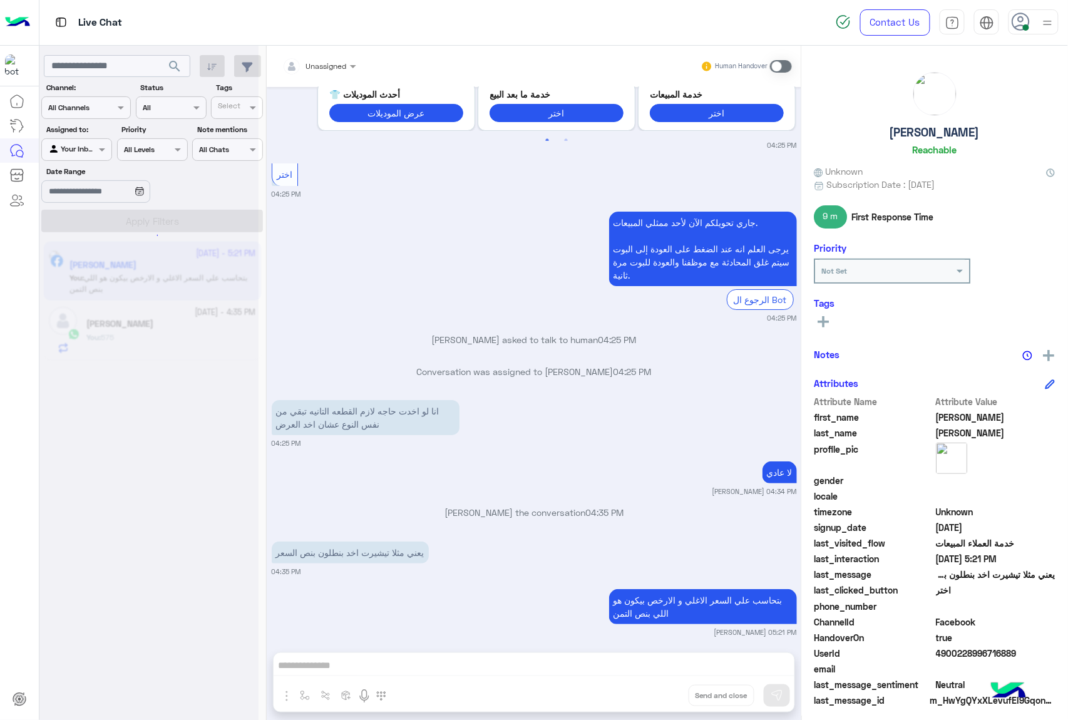
scroll to position [1472, 0]
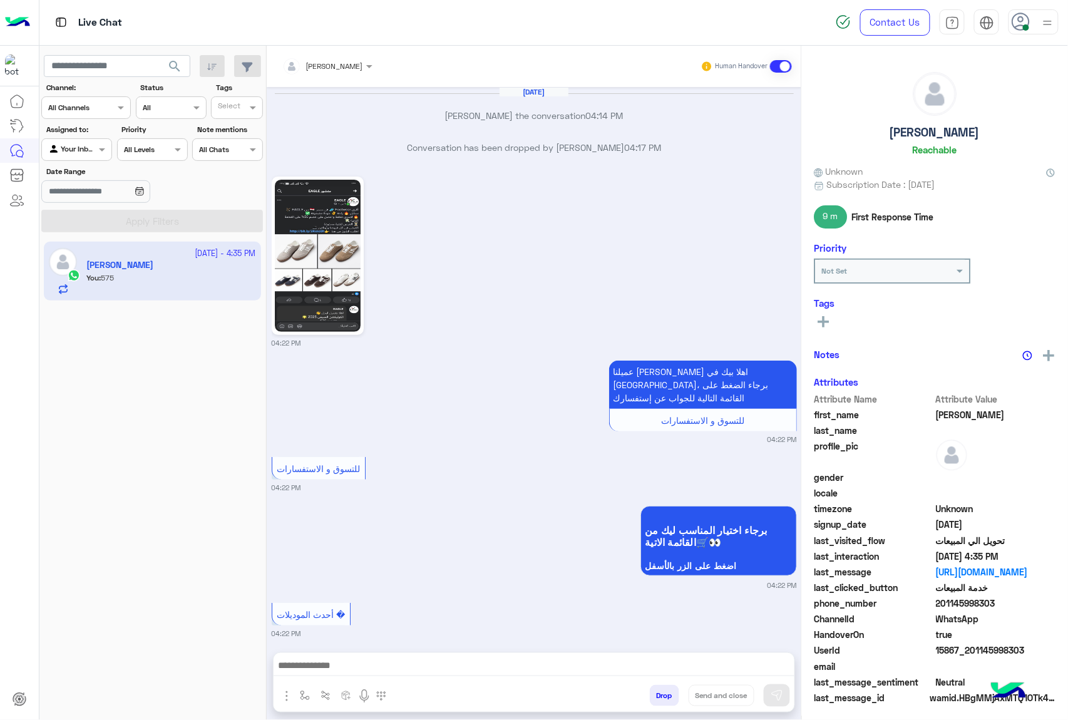
scroll to position [1785, 0]
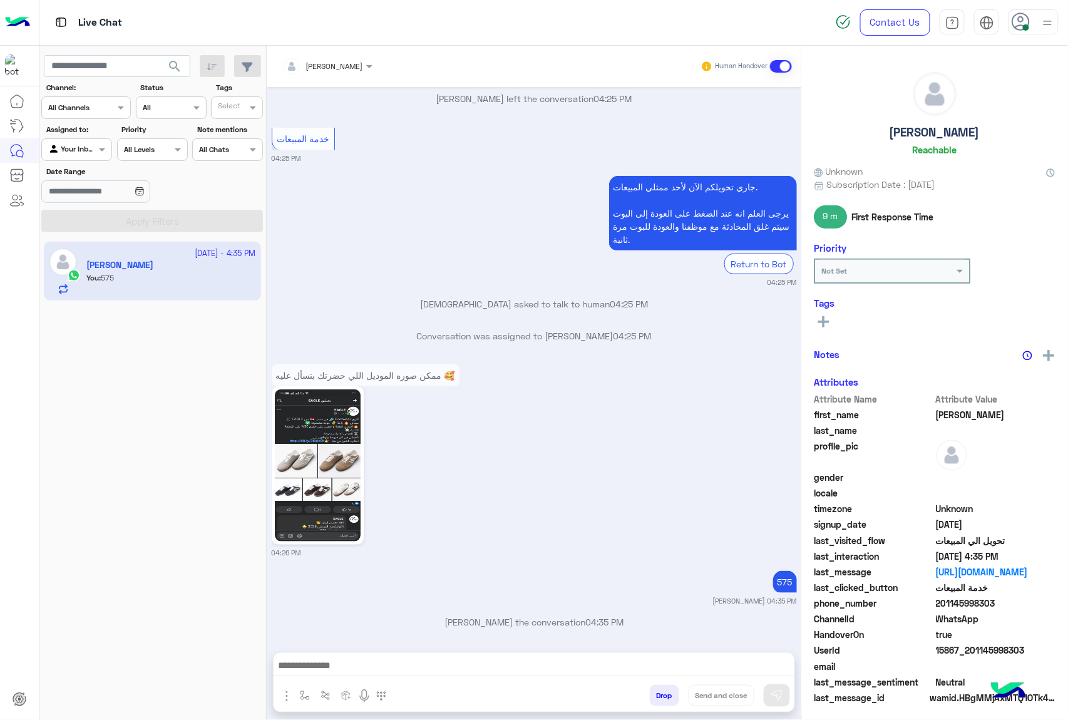
click at [667, 700] on button "Drop" at bounding box center [664, 695] width 29 height 21
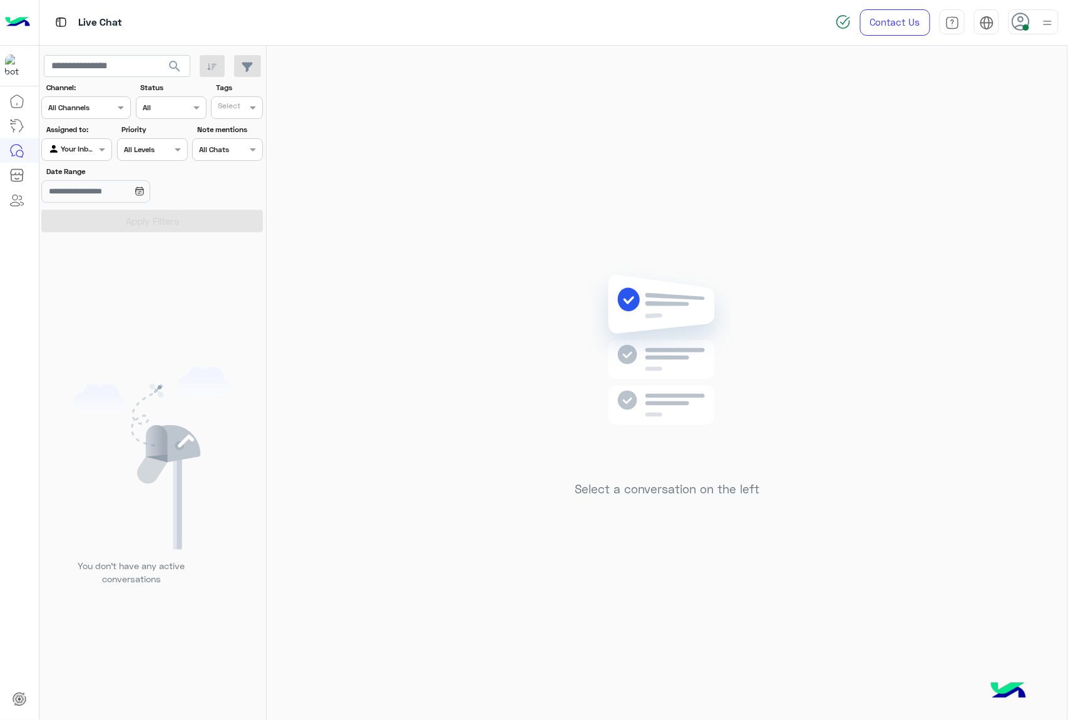
click at [1021, 31] on div at bounding box center [1033, 21] width 50 height 25
click at [966, 179] on label "Offline" at bounding box center [980, 177] width 136 height 23
click at [498, 253] on div "Select a conversation on the left" at bounding box center [667, 385] width 800 height 679
